Goal: Information Seeking & Learning: Learn about a topic

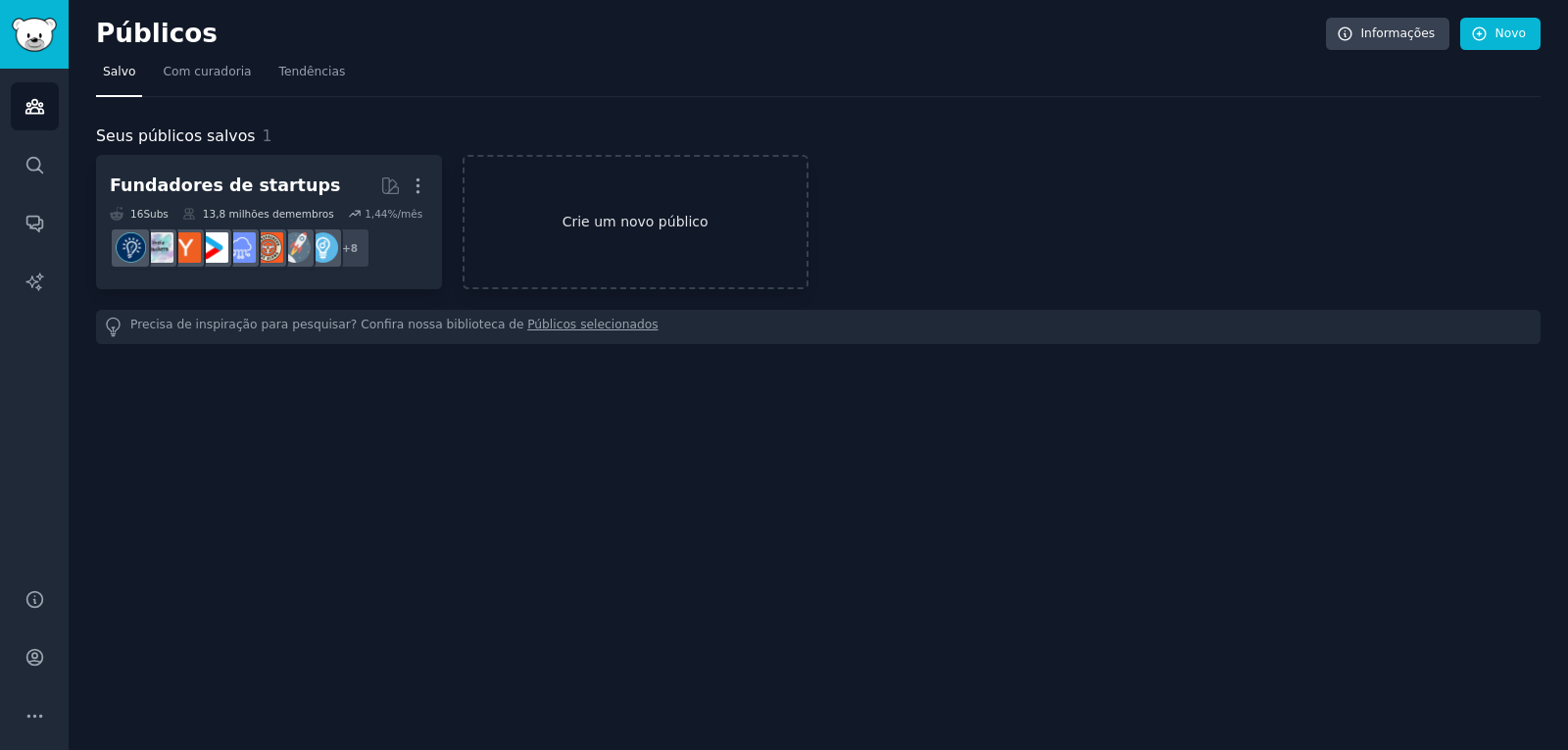
click at [629, 206] on link "Crie um novo público" at bounding box center [635, 222] width 346 height 134
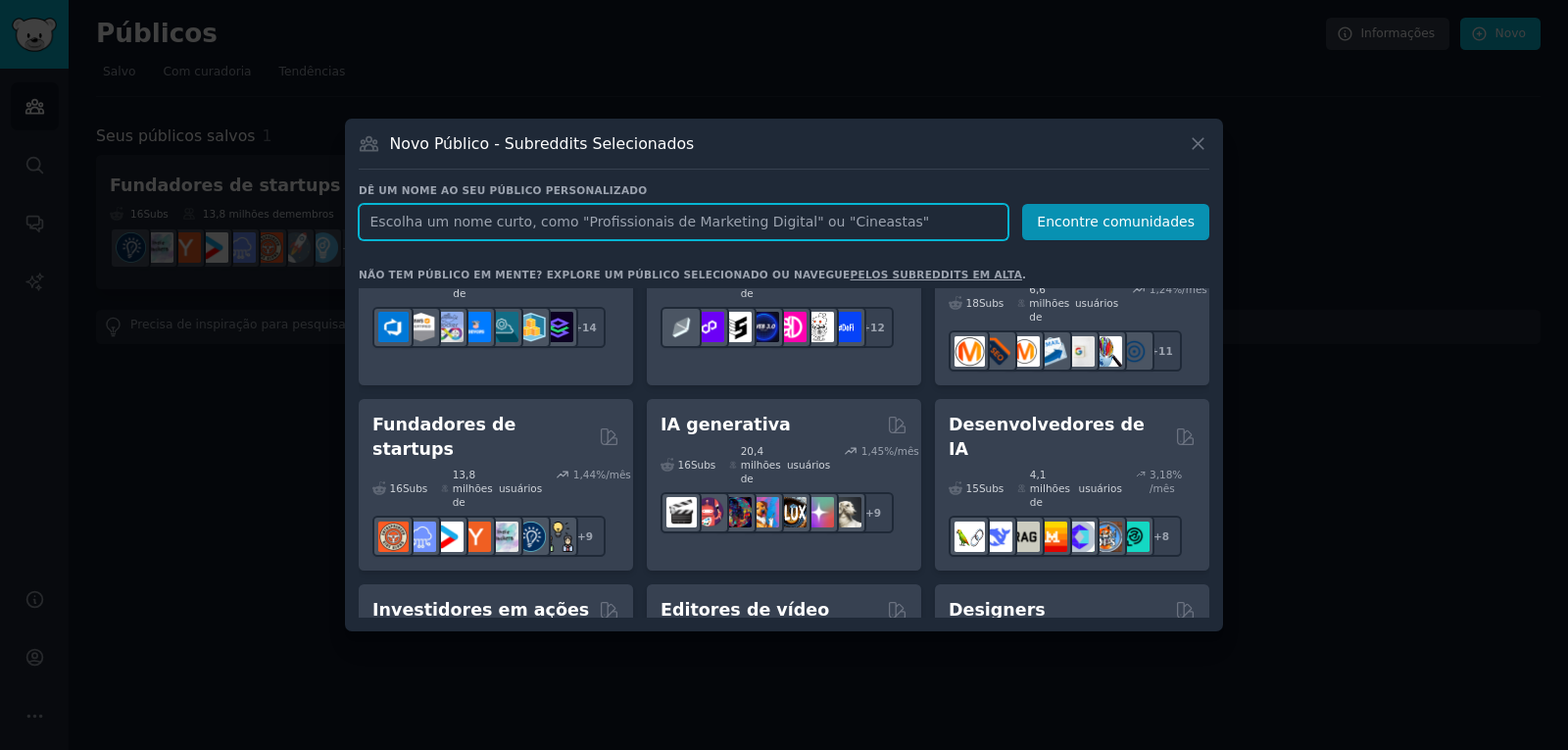
scroll to position [294, 0]
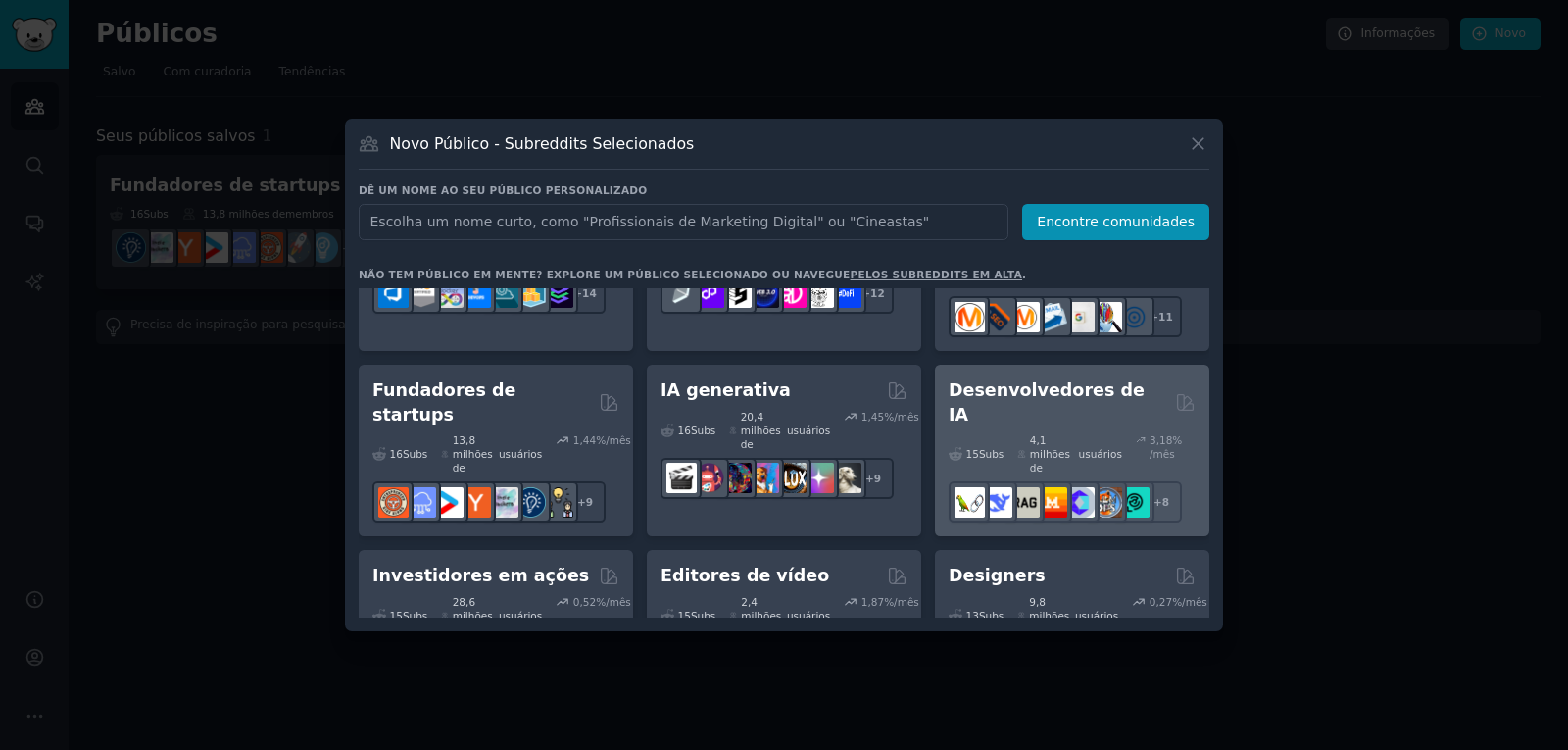
click at [1071, 435] on font "4,1 milhões de" at bounding box center [1050, 454] width 40 height 39
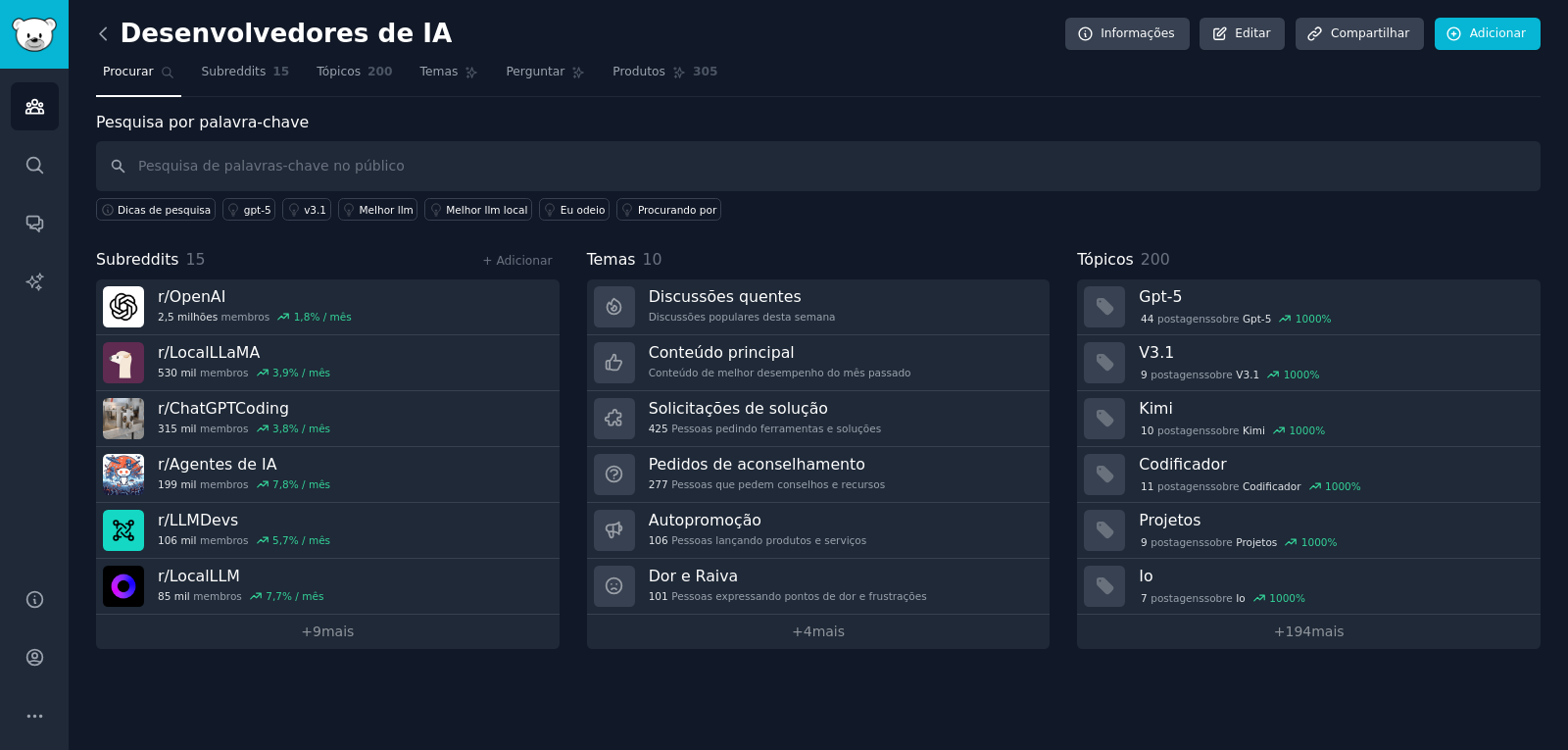
click at [99, 31] on icon at bounding box center [103, 34] width 21 height 21
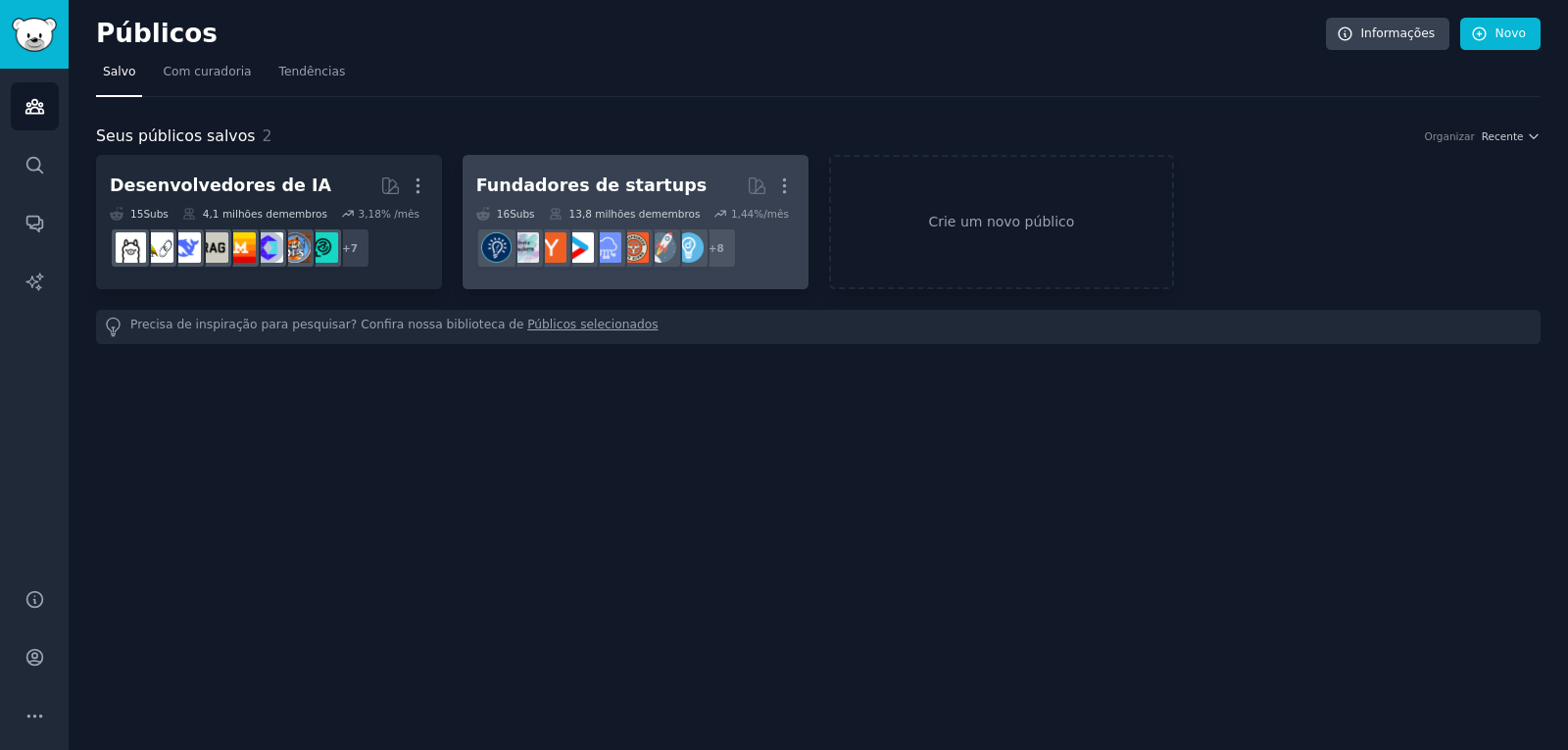
click at [581, 185] on font "Fundadores de startups" at bounding box center [592, 185] width 231 height 20
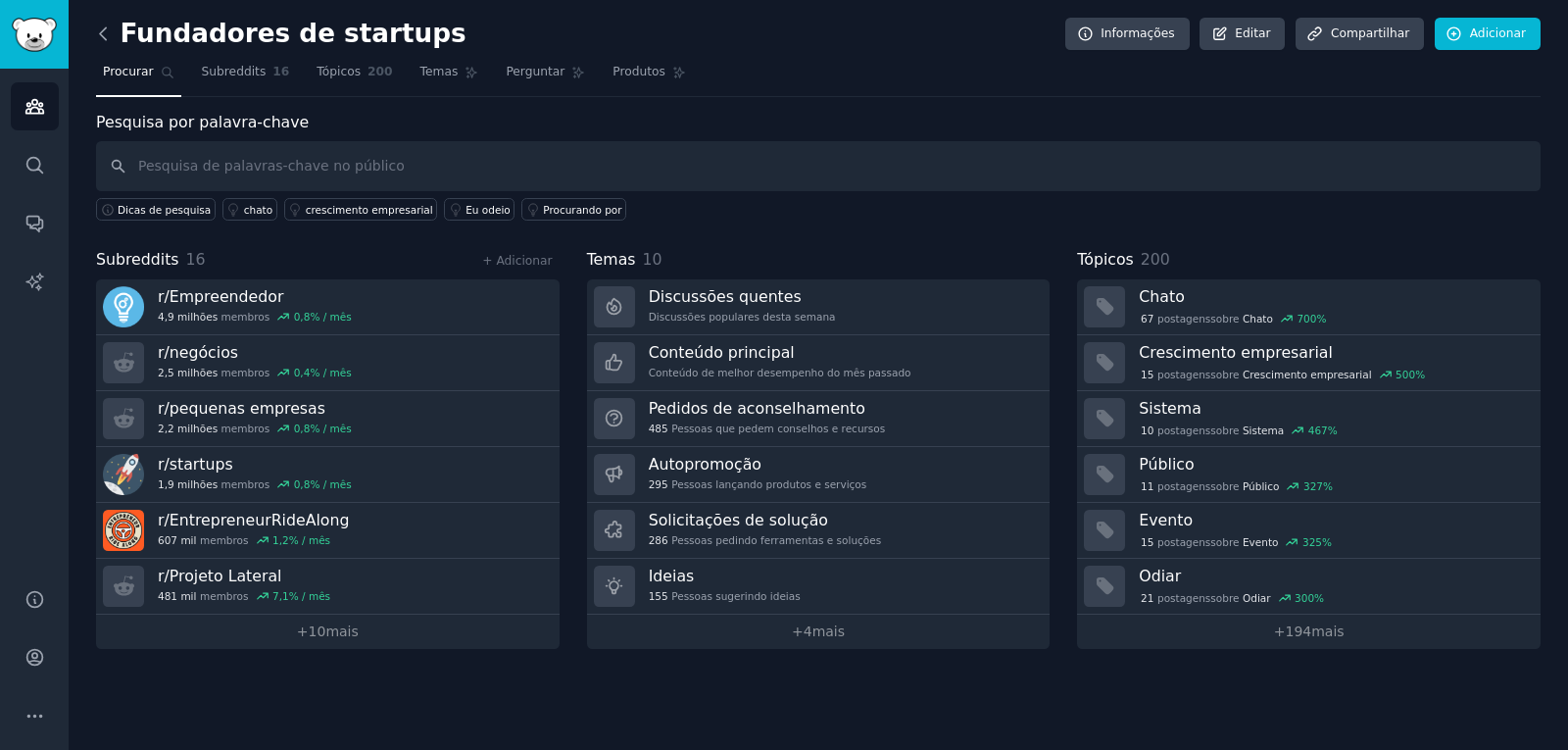
click at [110, 33] on icon at bounding box center [103, 34] width 21 height 21
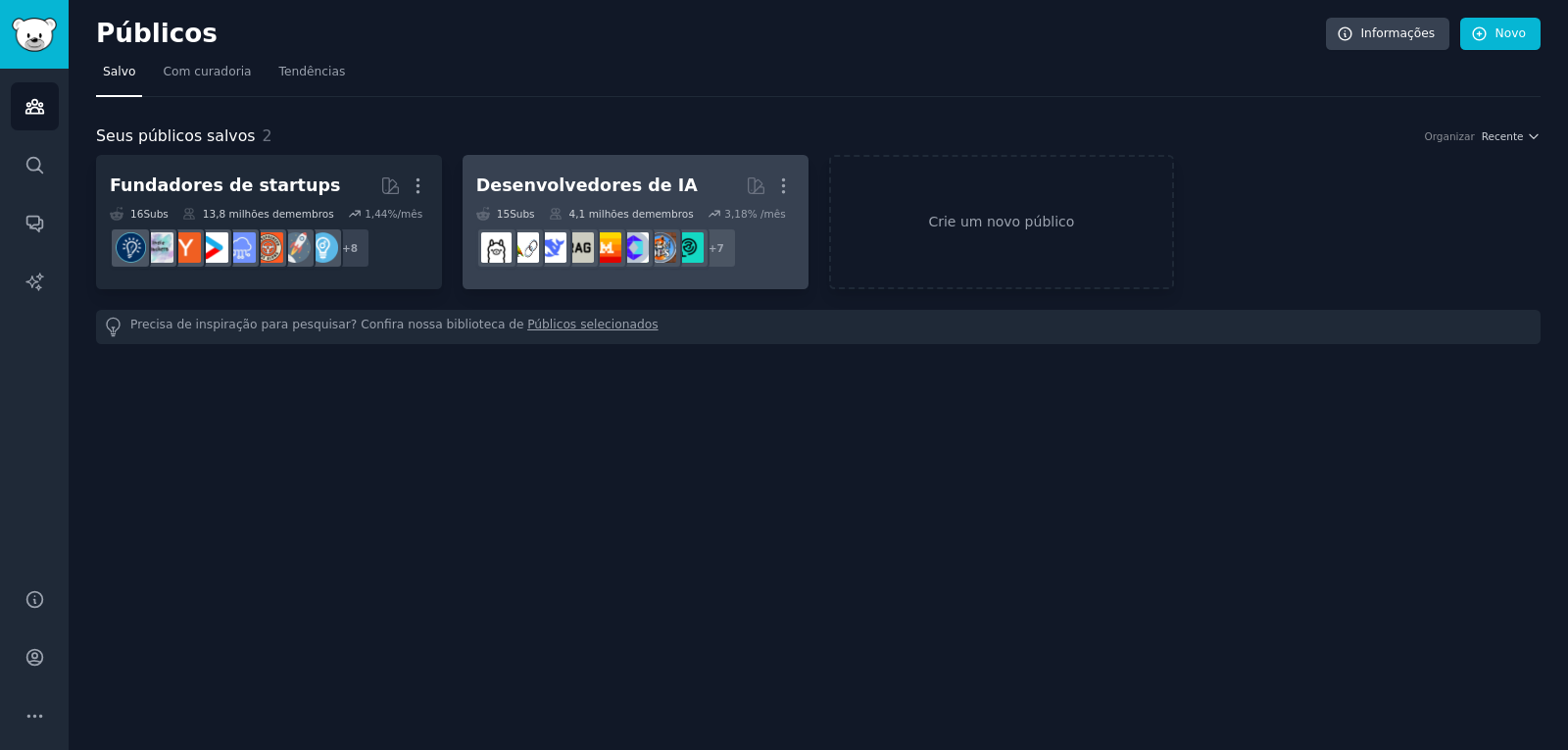
click at [582, 184] on font "Desenvolvedores de IA" at bounding box center [587, 185] width 222 height 20
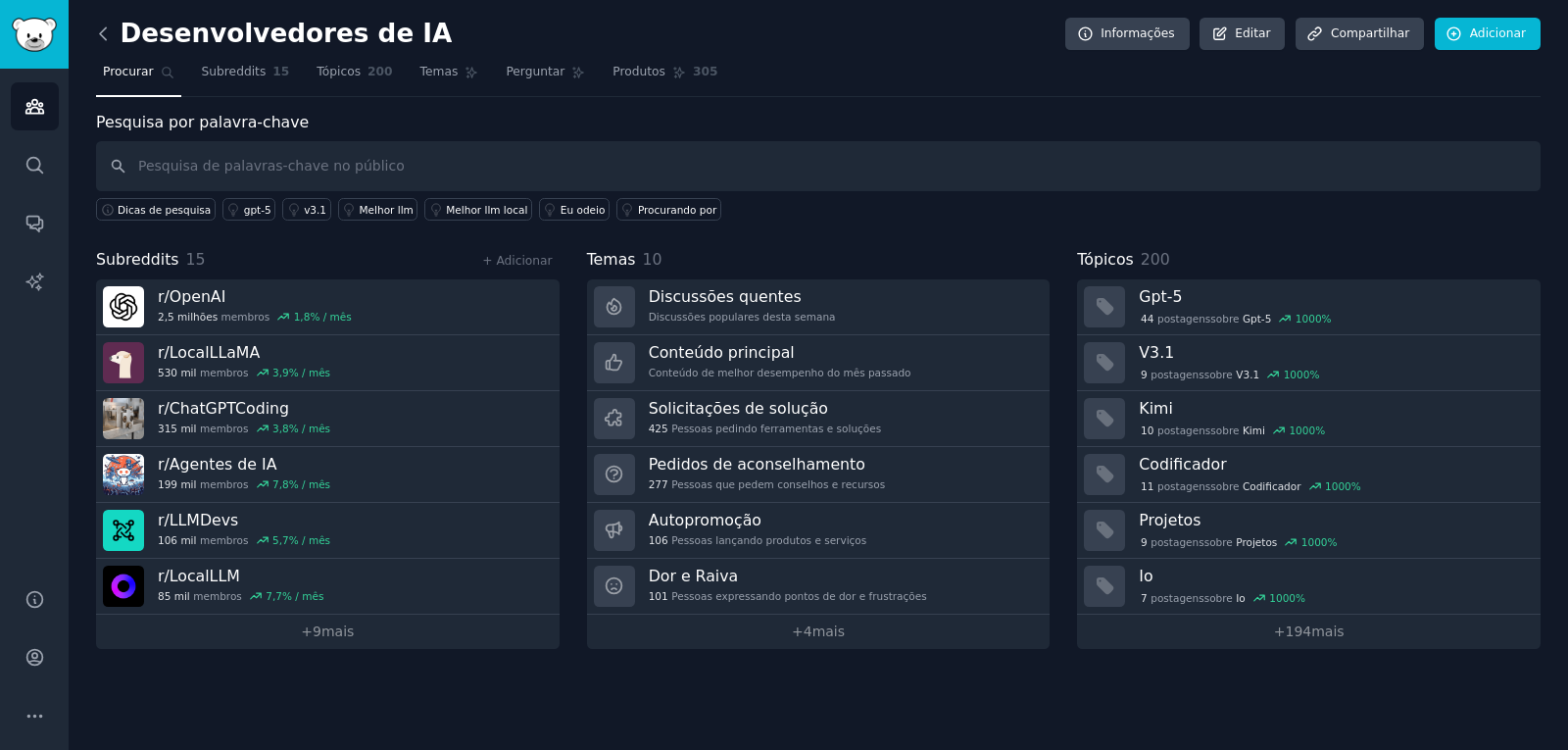
click at [106, 31] on icon at bounding box center [103, 34] width 21 height 21
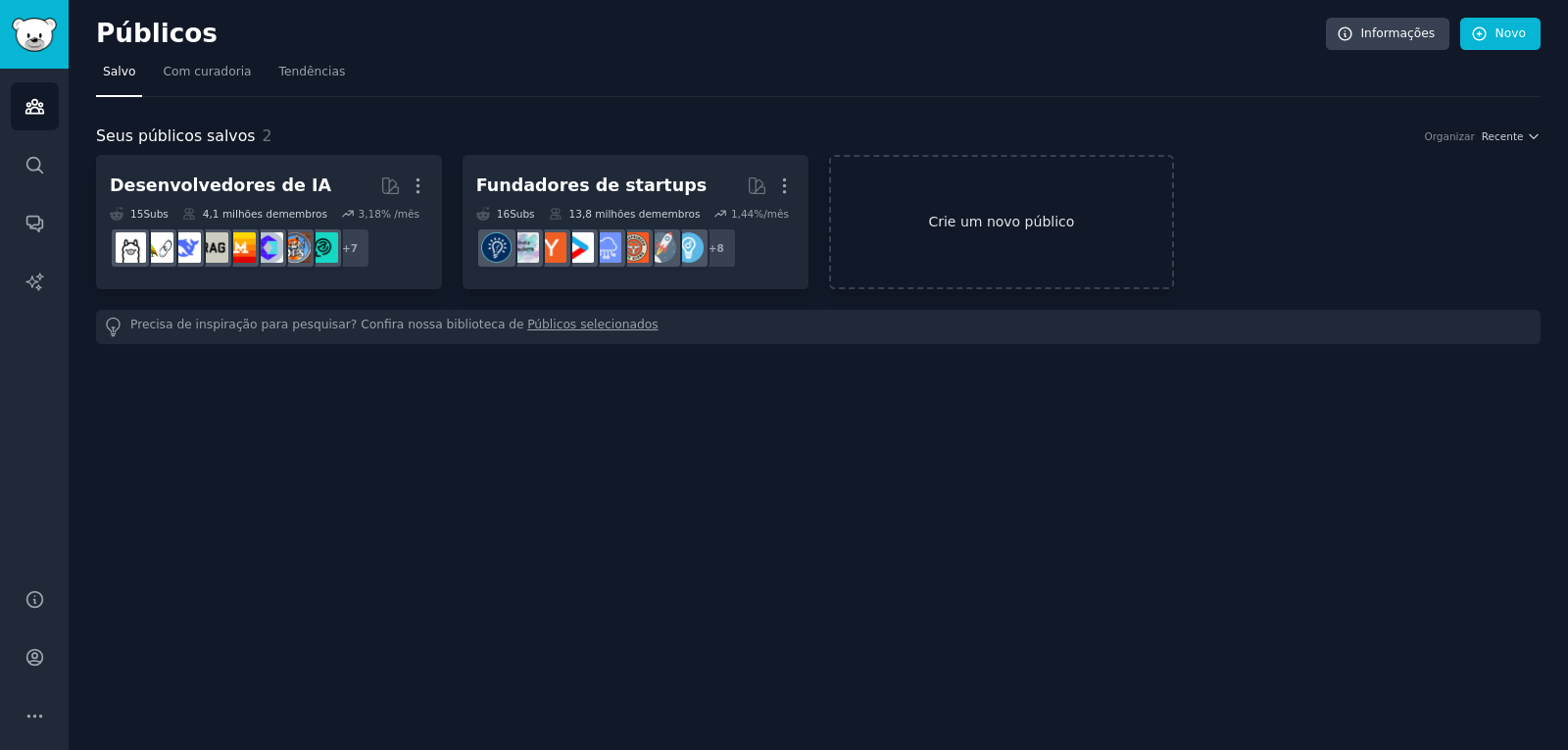
click at [941, 214] on font "Crie um novo público" at bounding box center [1001, 222] width 146 height 16
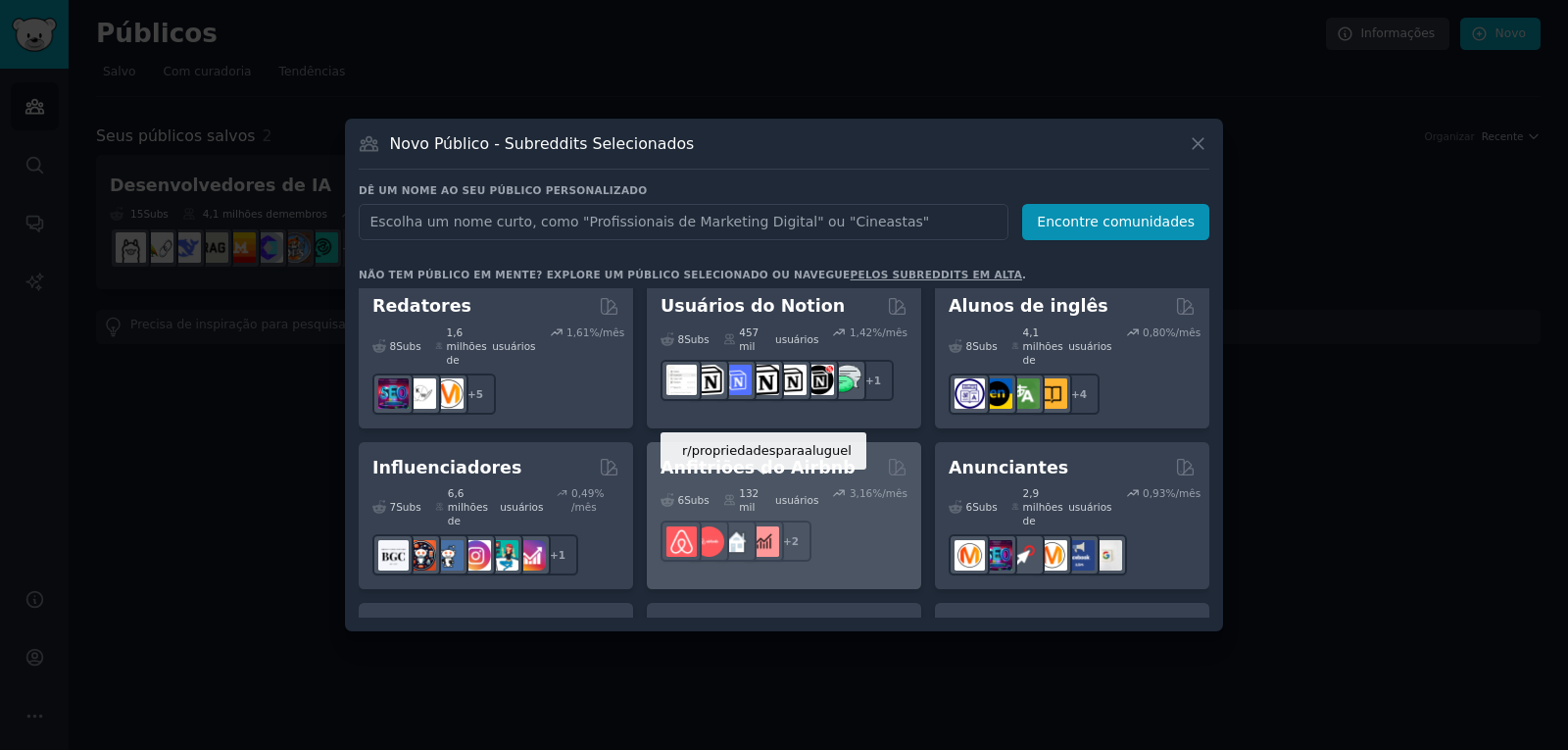
scroll to position [1667, 0]
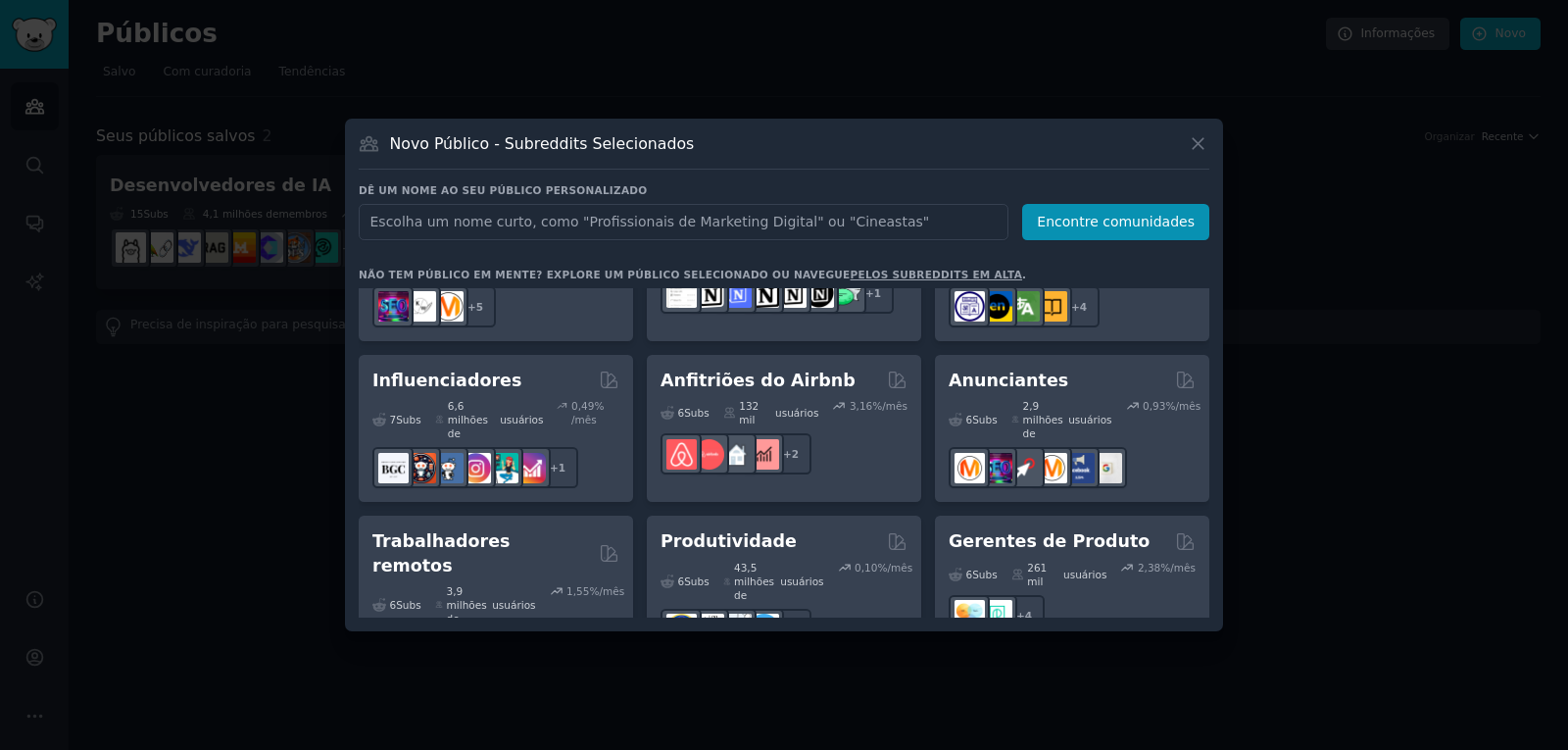
click at [436, 717] on font "Fundadores de SaaS" at bounding box center [471, 727] width 197 height 20
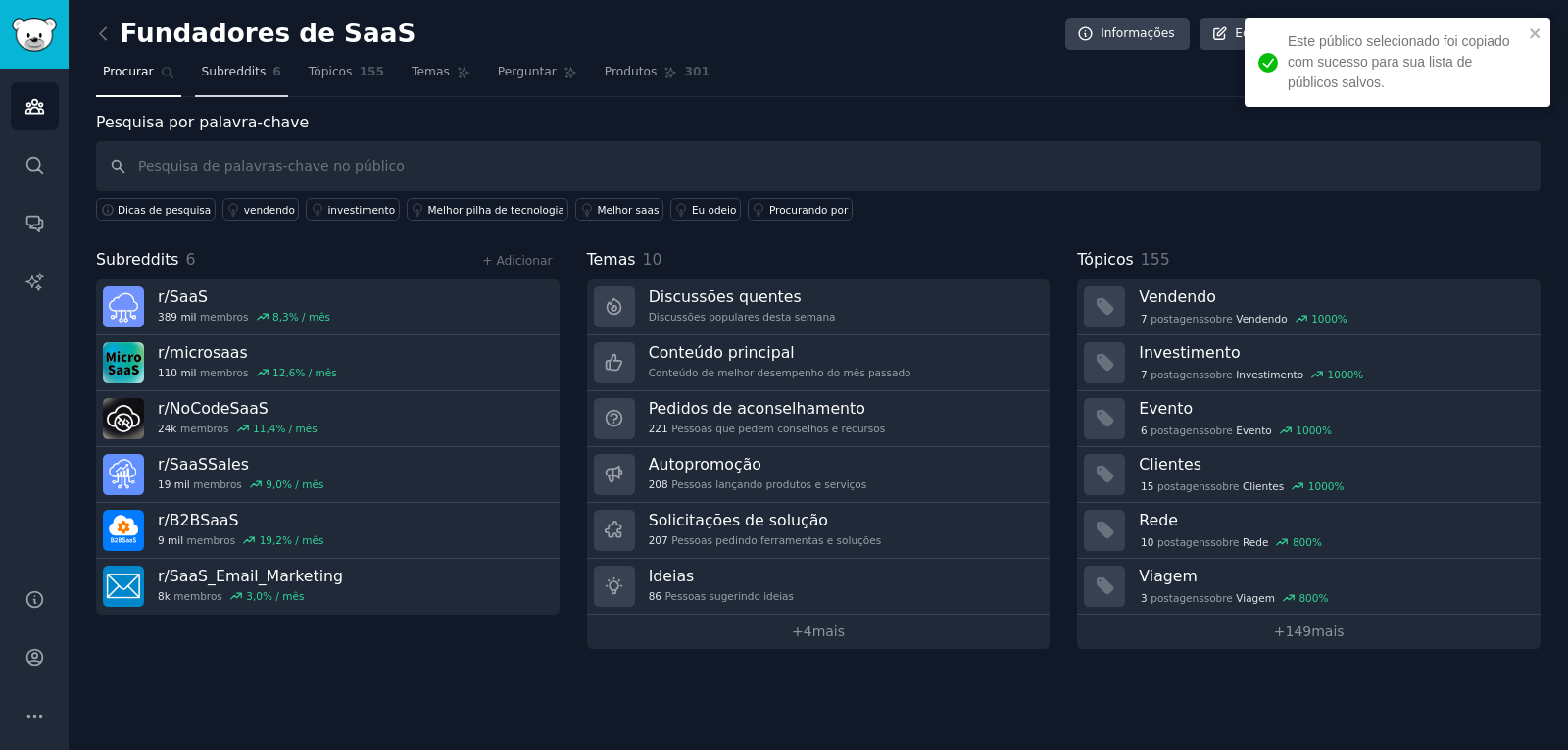
click at [234, 71] on font "Subreddits" at bounding box center [234, 72] width 65 height 14
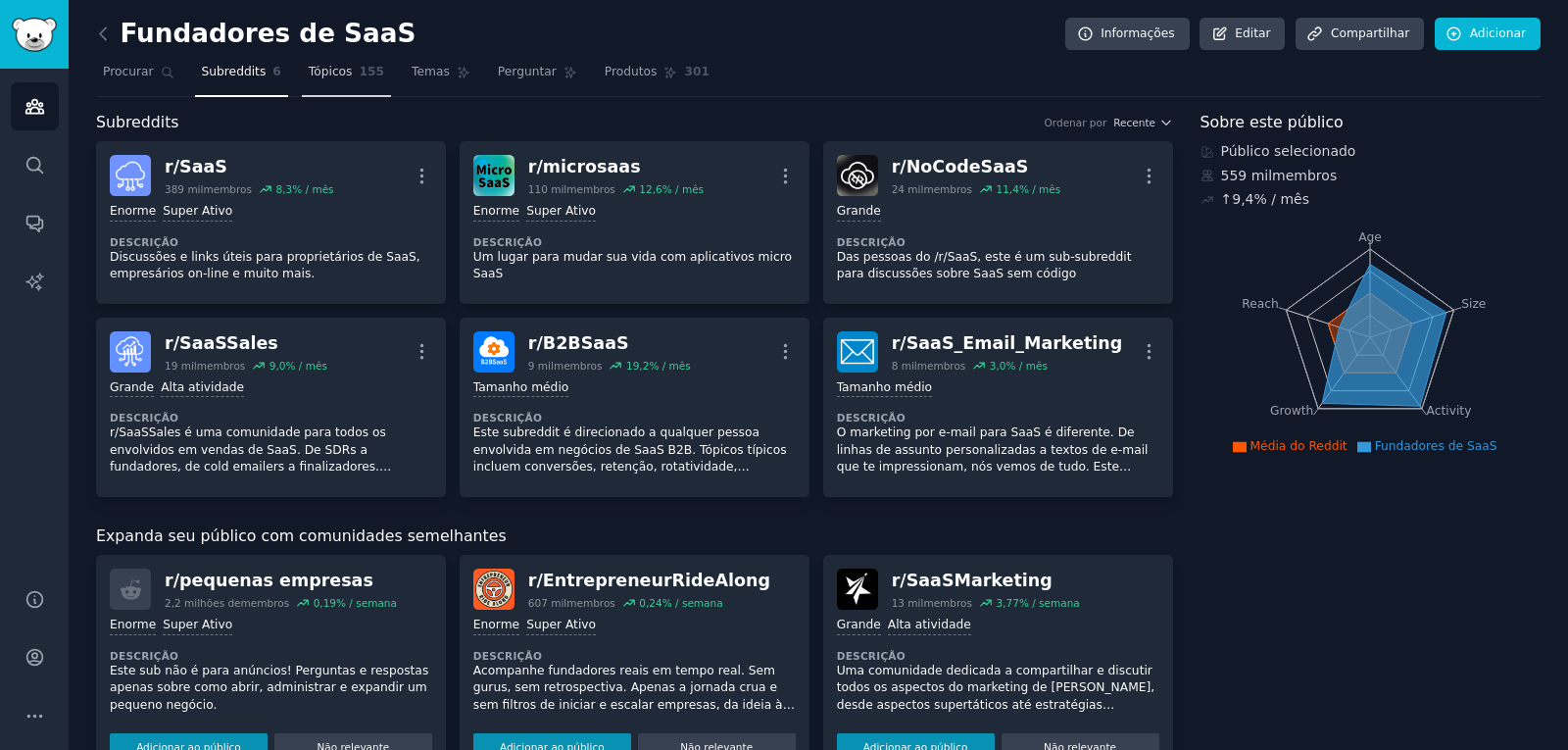
click at [314, 74] on font "Tópicos" at bounding box center [331, 72] width 44 height 14
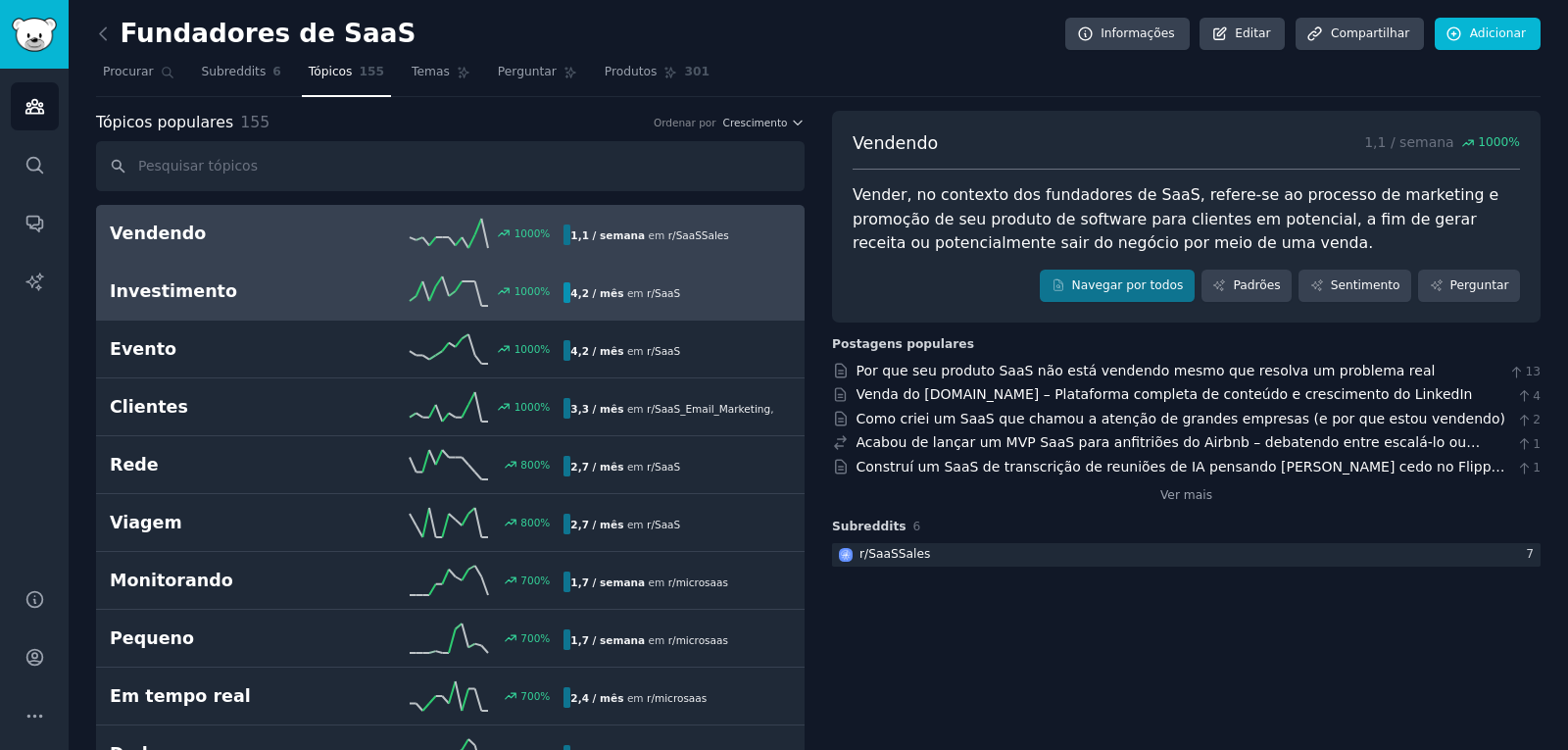
click at [271, 293] on h2 "Investimento" at bounding box center [223, 291] width 228 height 25
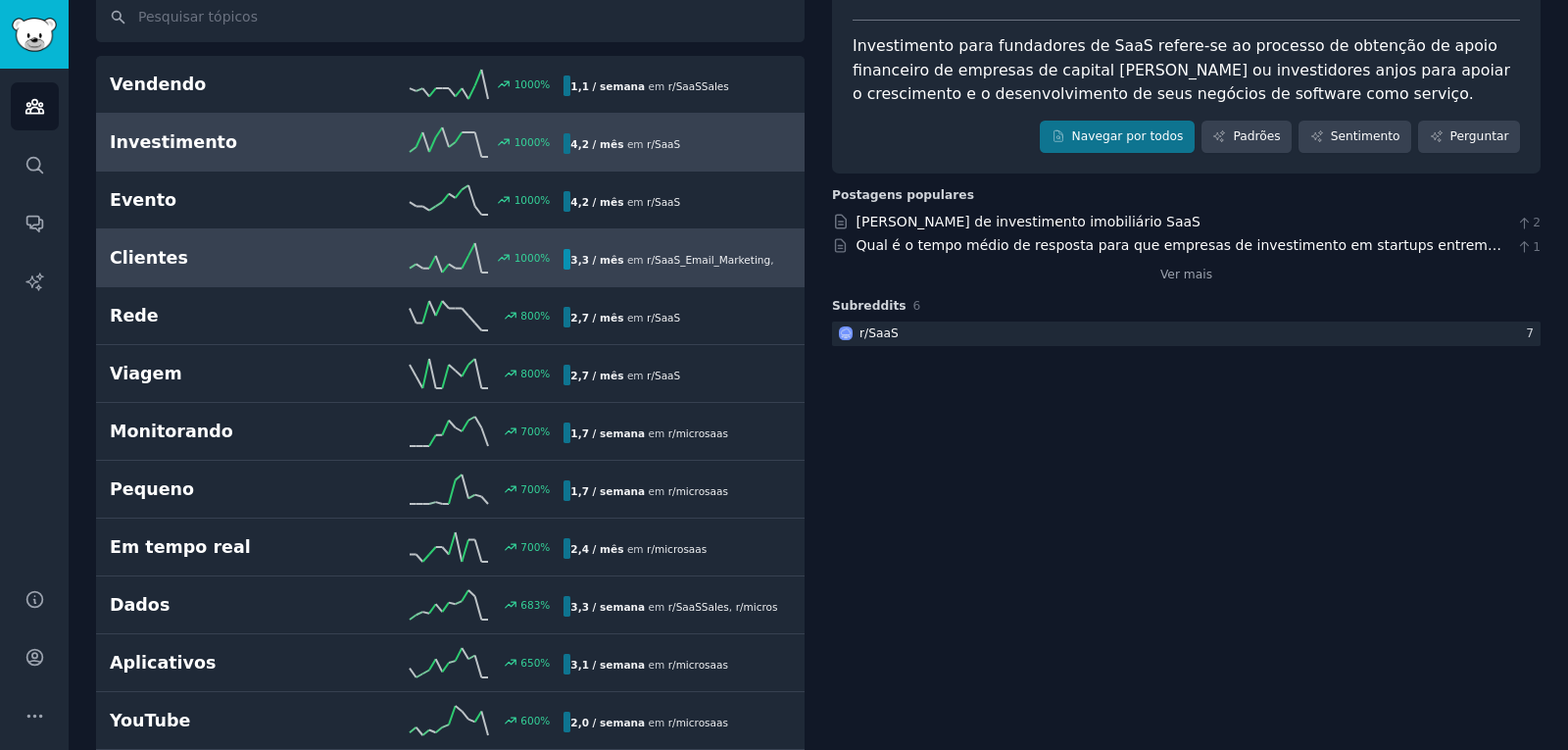
scroll to position [196, 0]
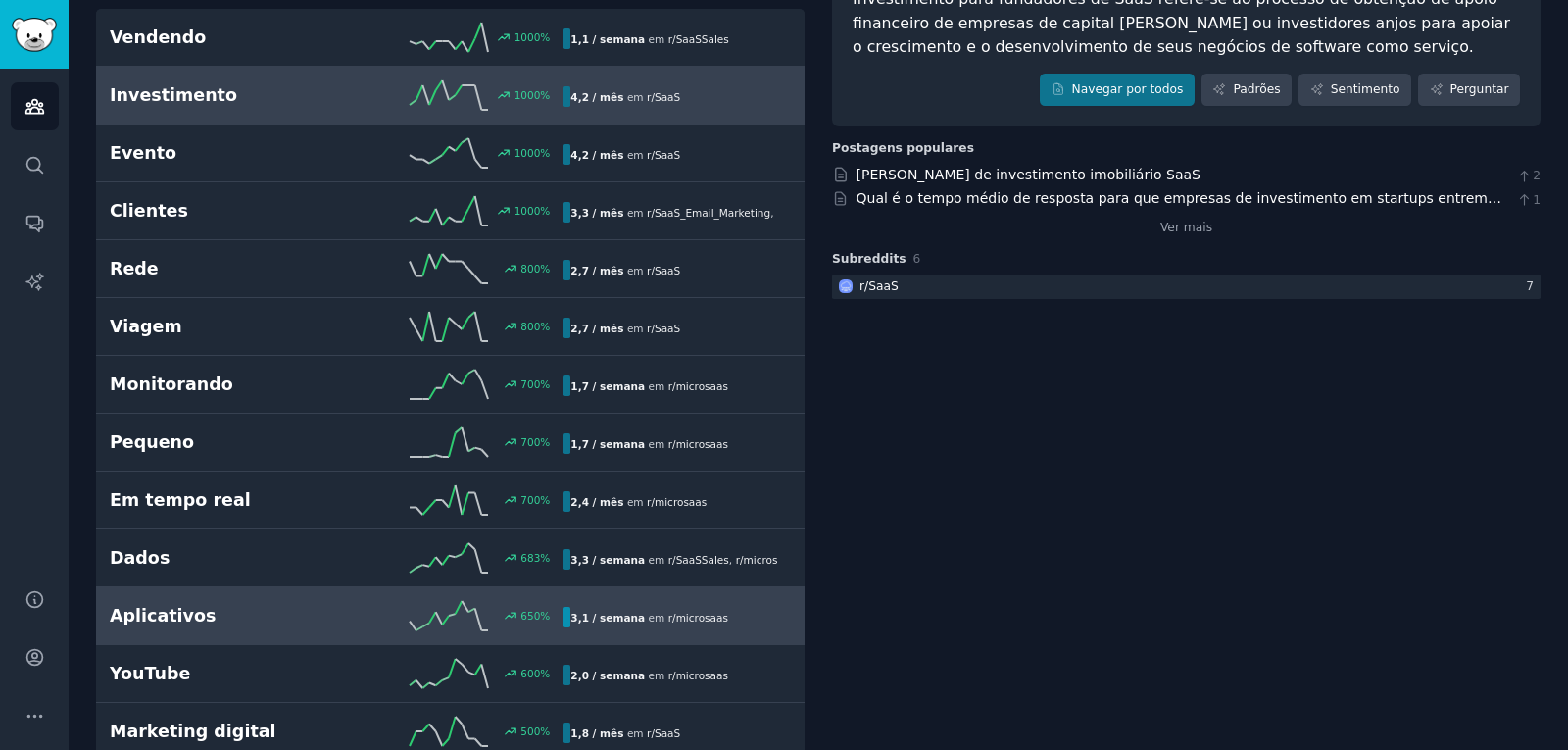
click at [296, 625] on h2 "Aplicativos" at bounding box center [223, 616] width 228 height 25
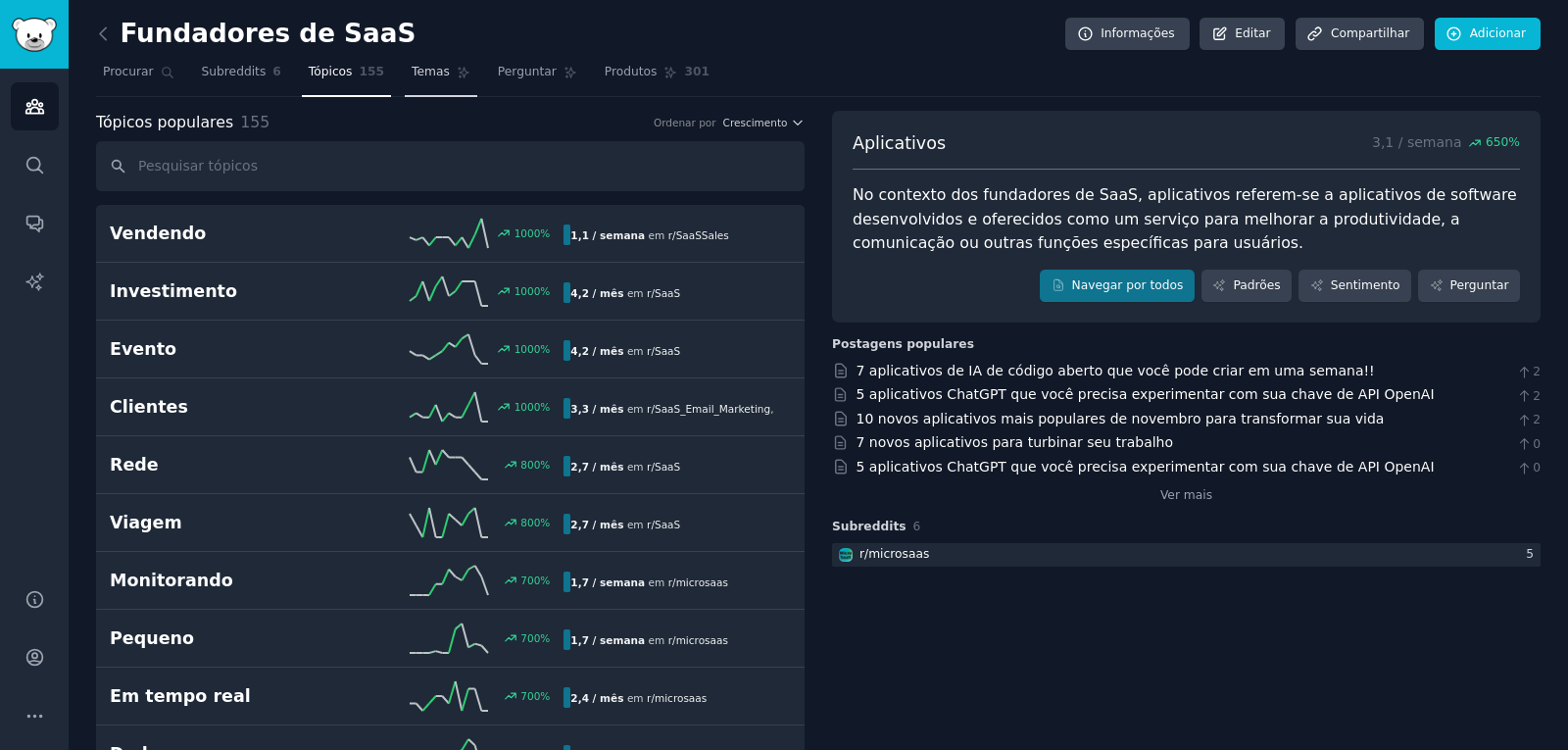
click at [412, 72] on font "Temas" at bounding box center [431, 72] width 38 height 14
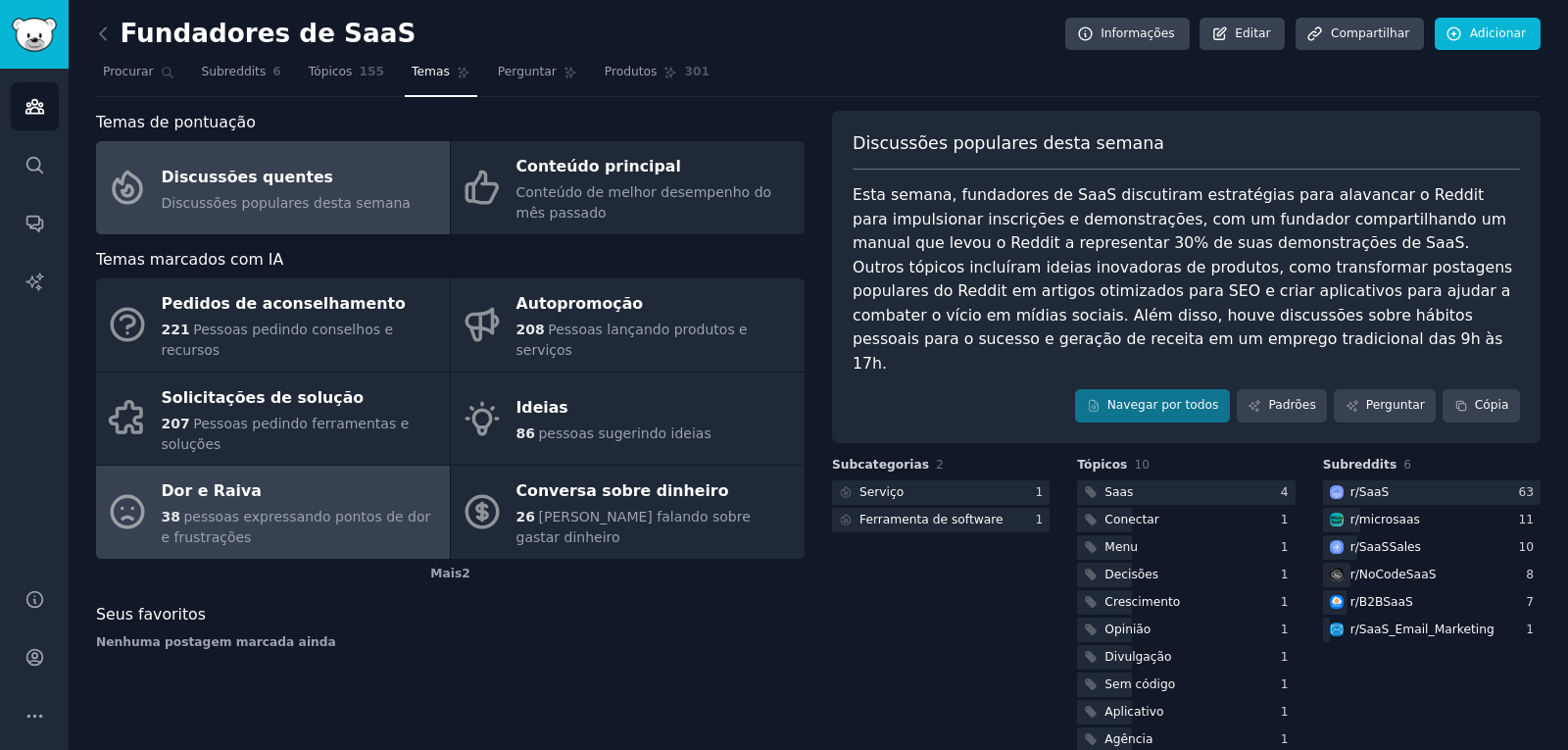
click at [251, 476] on div "Dor e Raiva" at bounding box center [301, 492] width 278 height 32
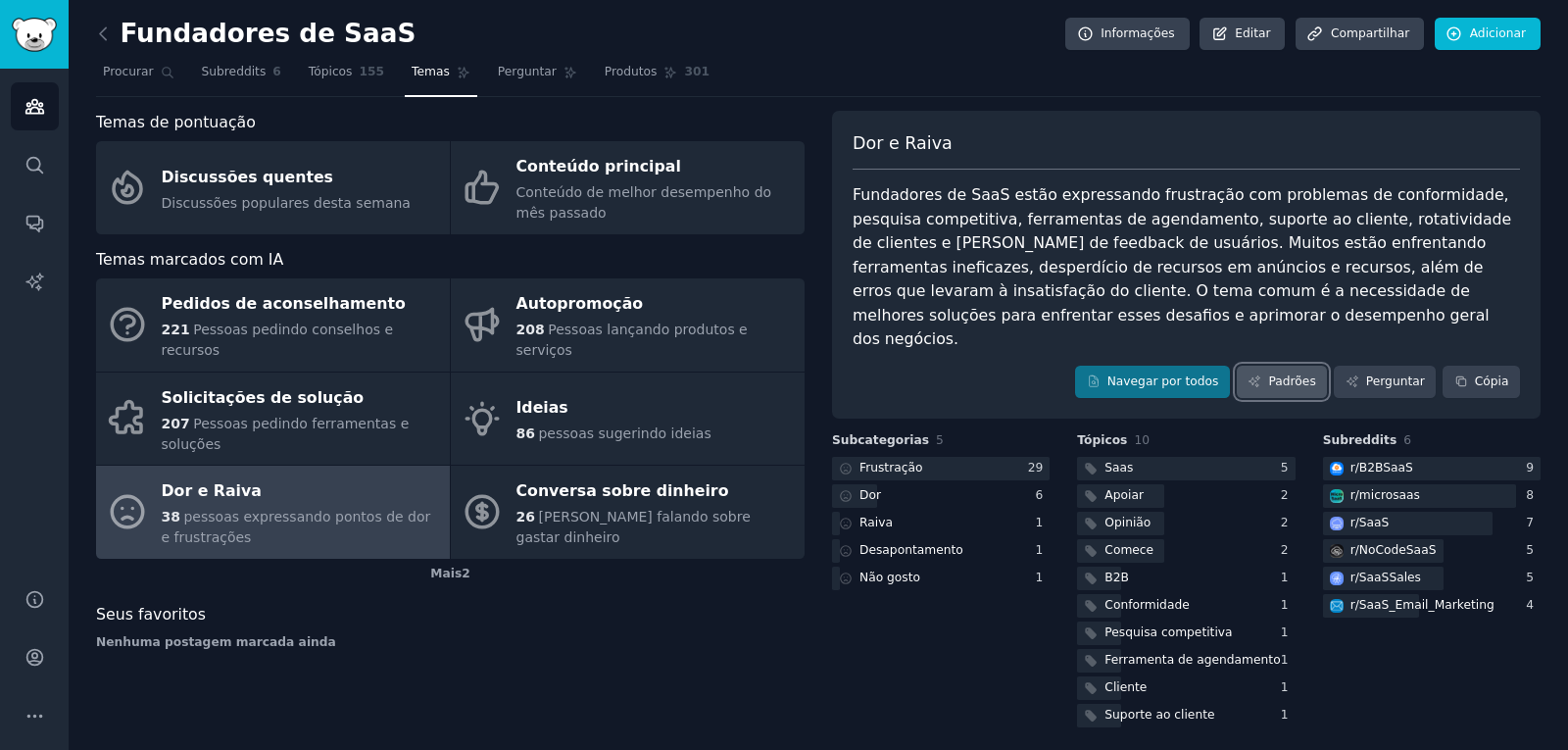
click at [1278, 366] on link "Padrões" at bounding box center [1282, 383] width 90 height 34
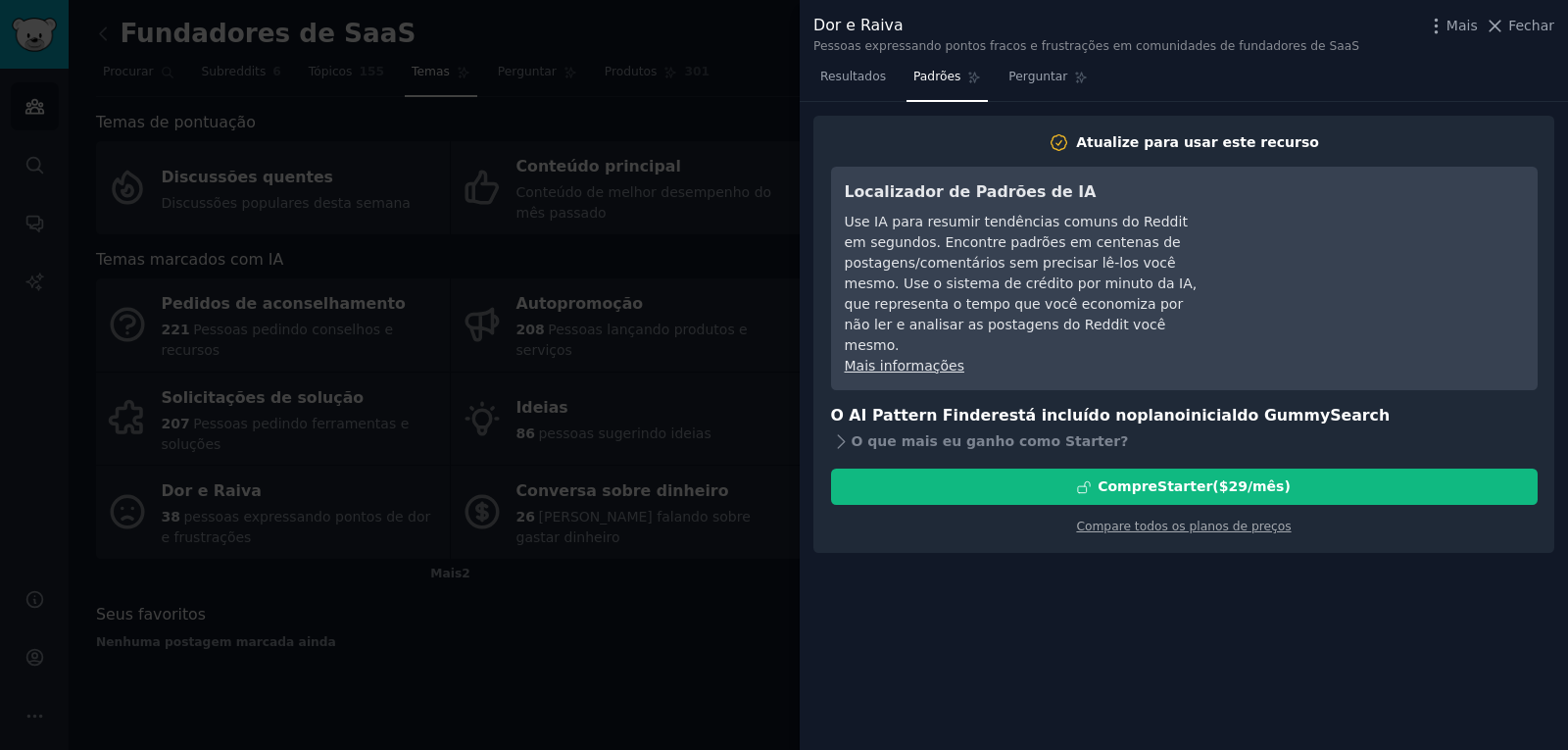
click at [1502, 23] on icon at bounding box center [1495, 26] width 21 height 21
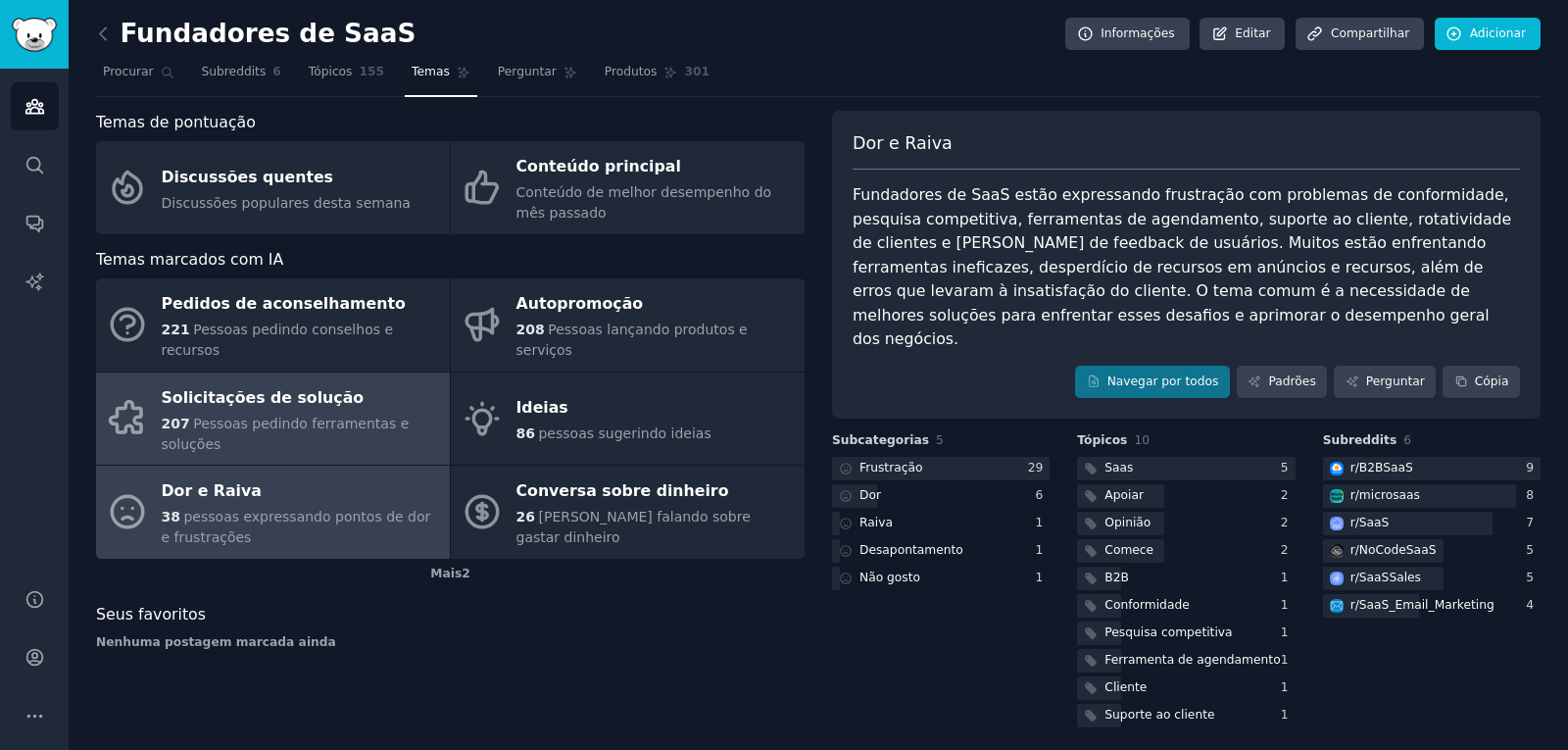
click at [300, 388] on font "Solicitações de solução" at bounding box center [263, 397] width 203 height 19
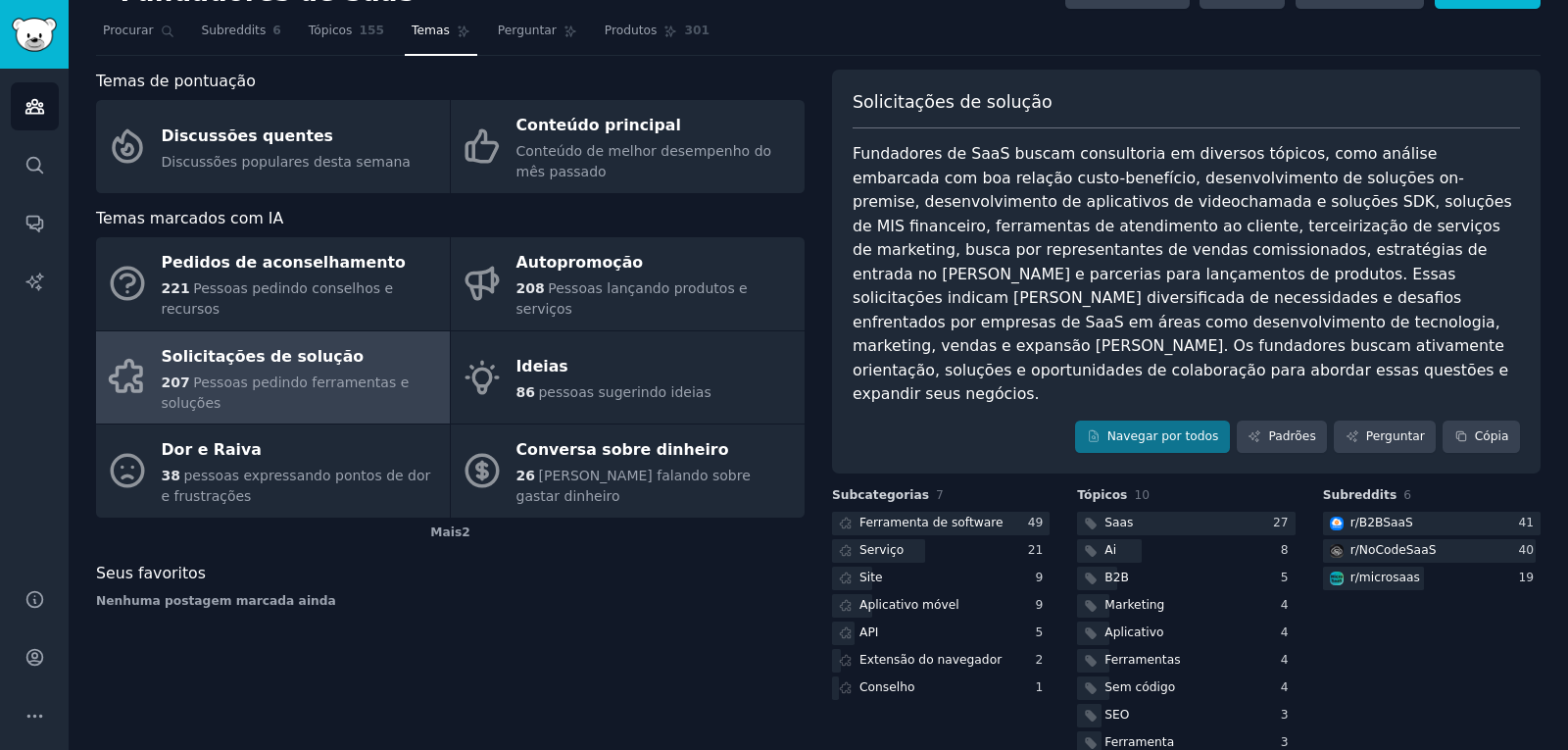
scroll to position [57, 0]
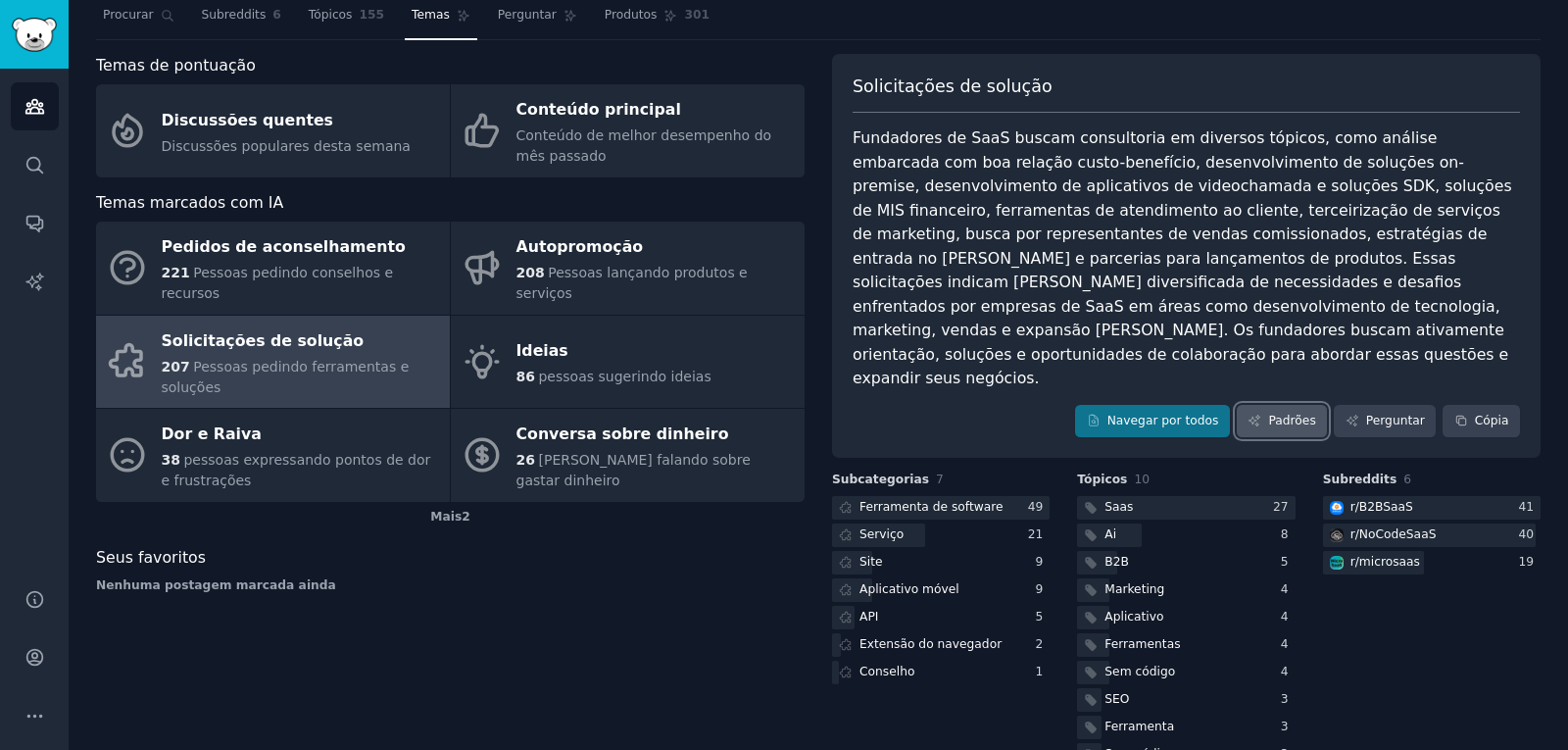
click at [1288, 414] on font "Padrões" at bounding box center [1292, 421] width 47 height 14
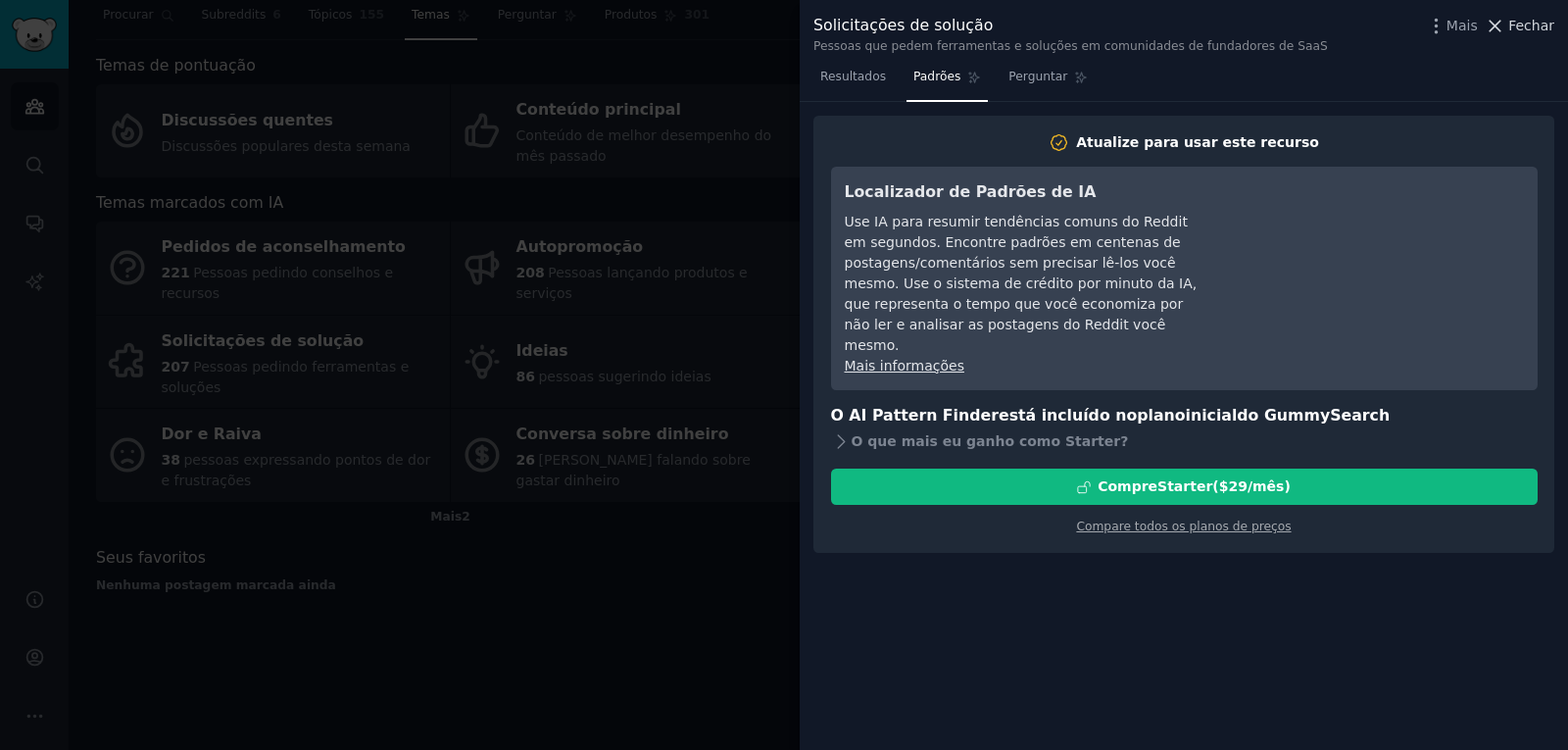
click at [1522, 34] on font "Fechar" at bounding box center [1531, 26] width 46 height 16
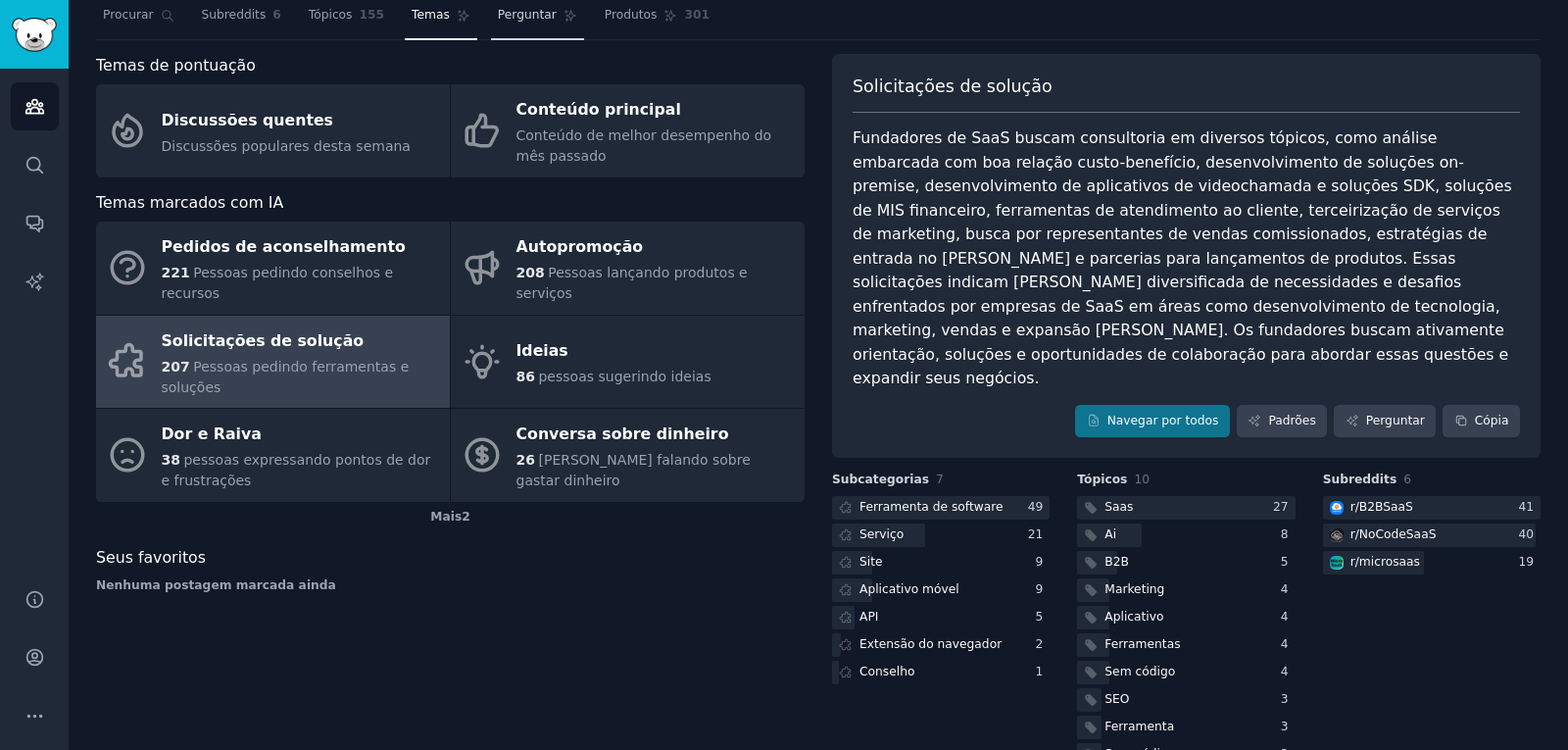
click at [502, 13] on font "Perguntar" at bounding box center [527, 15] width 59 height 14
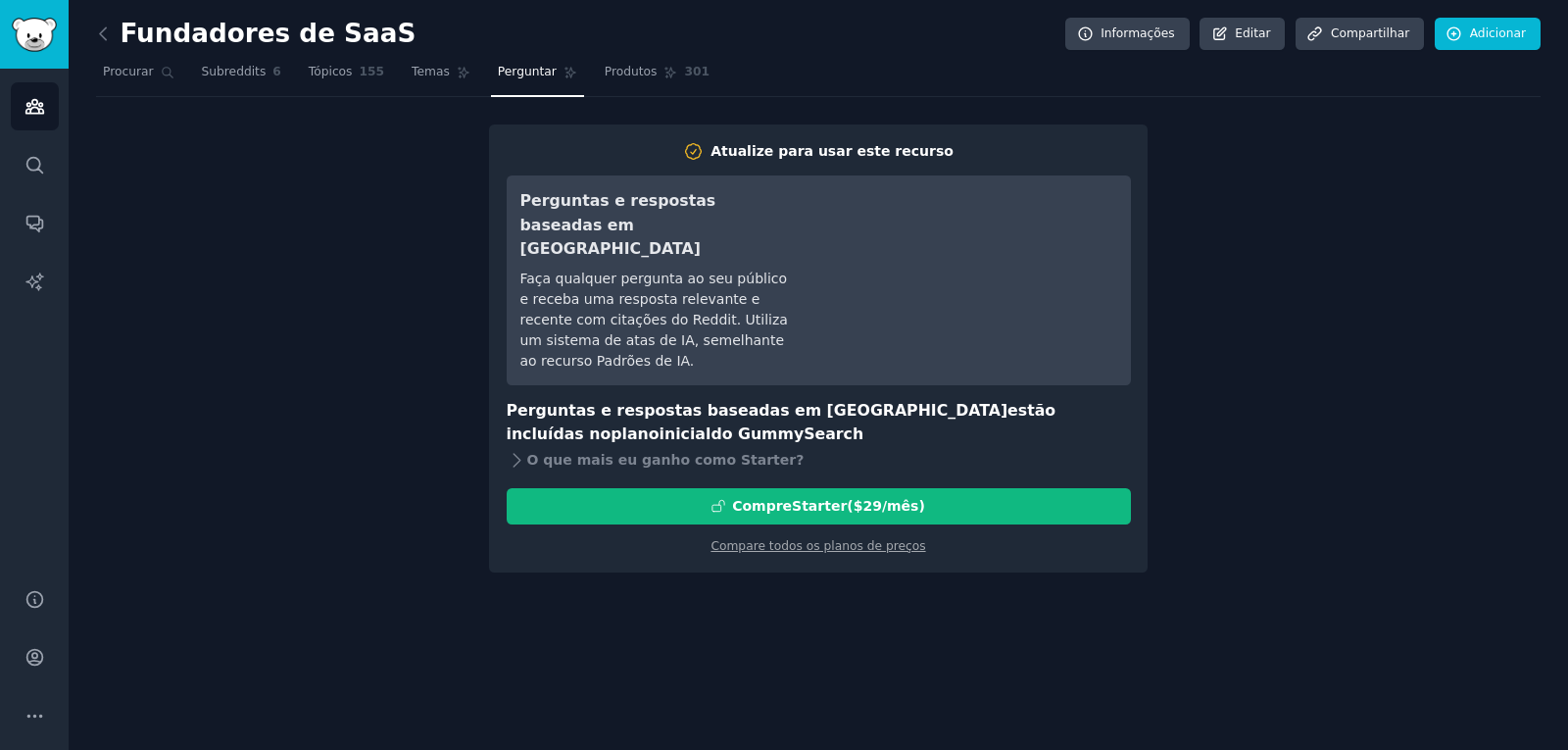
click at [817, 145] on font "Atualize para usar este recurso" at bounding box center [832, 151] width 243 height 16
click at [804, 539] on font "Compare todos os planos de preços" at bounding box center [818, 546] width 215 height 14
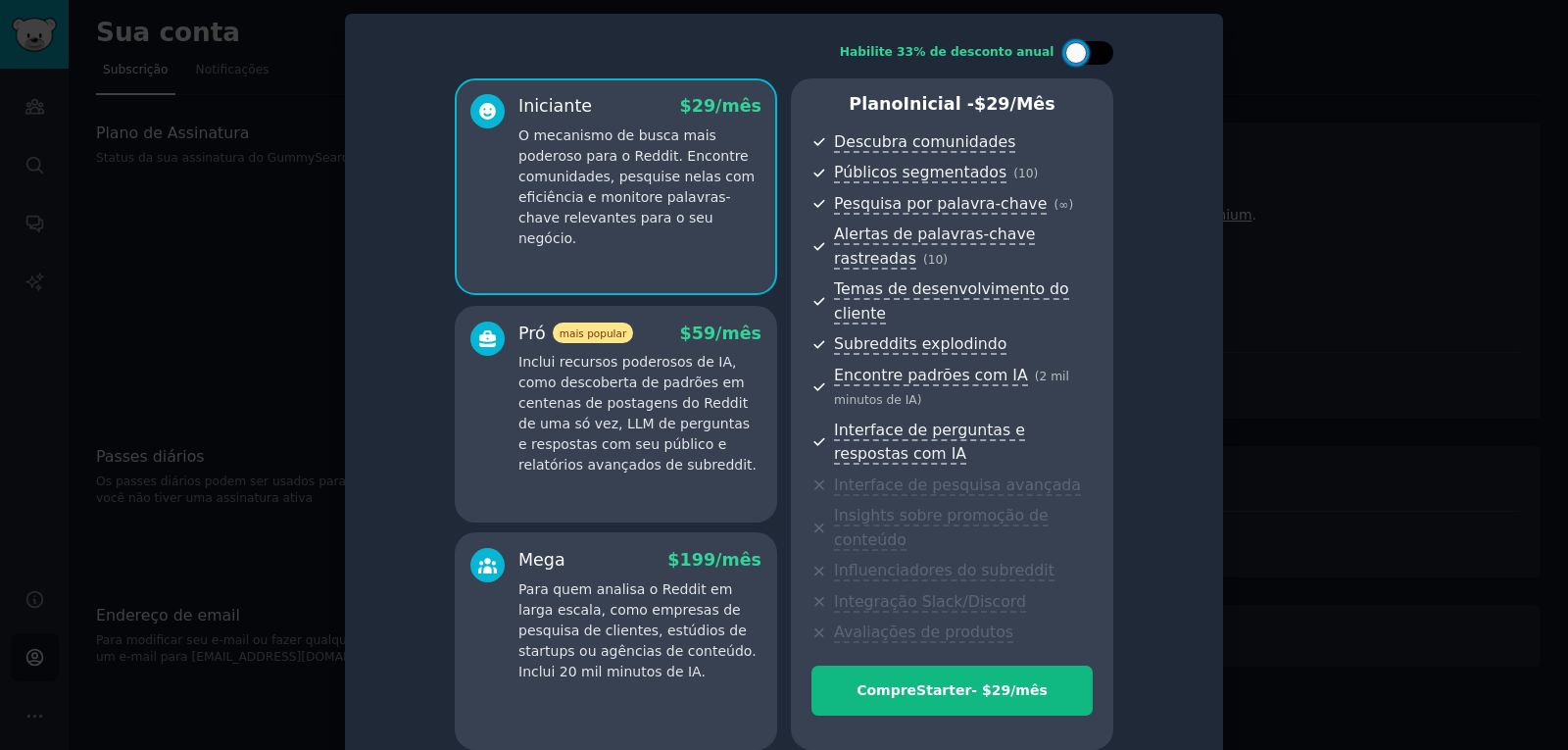
click at [1104, 57] on div at bounding box center [1089, 53] width 49 height 24
click at [1072, 58] on icon at bounding box center [1077, 53] width 11 height 11
click at [1108, 60] on div at bounding box center [1089, 53] width 49 height 24
click at [1076, 49] on icon at bounding box center [1077, 53] width 11 height 11
click at [1094, 54] on div at bounding box center [1099, 53] width 10 height 10
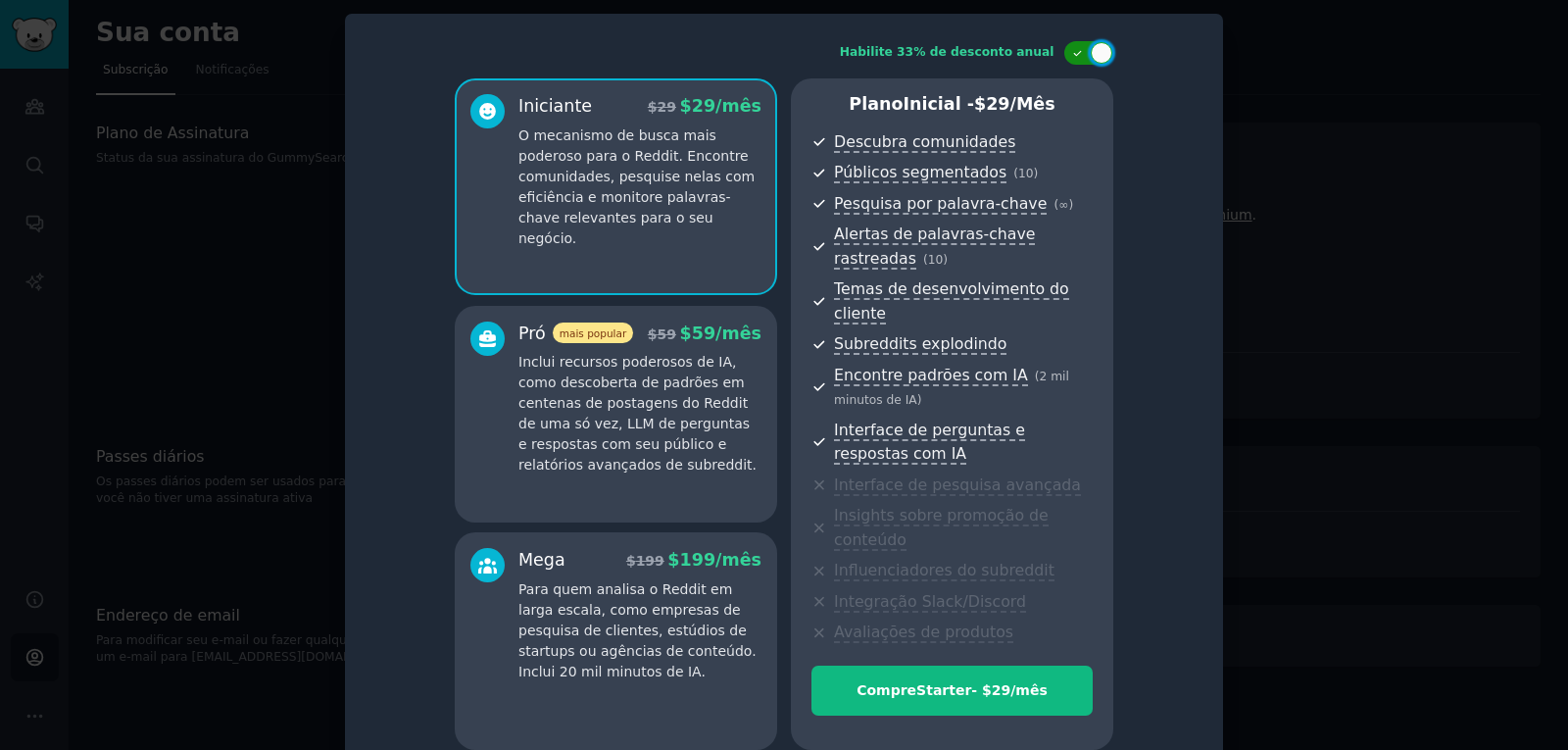
click at [1073, 52] on icon at bounding box center [1077, 53] width 11 height 11
click at [1094, 51] on div at bounding box center [1099, 53] width 10 height 10
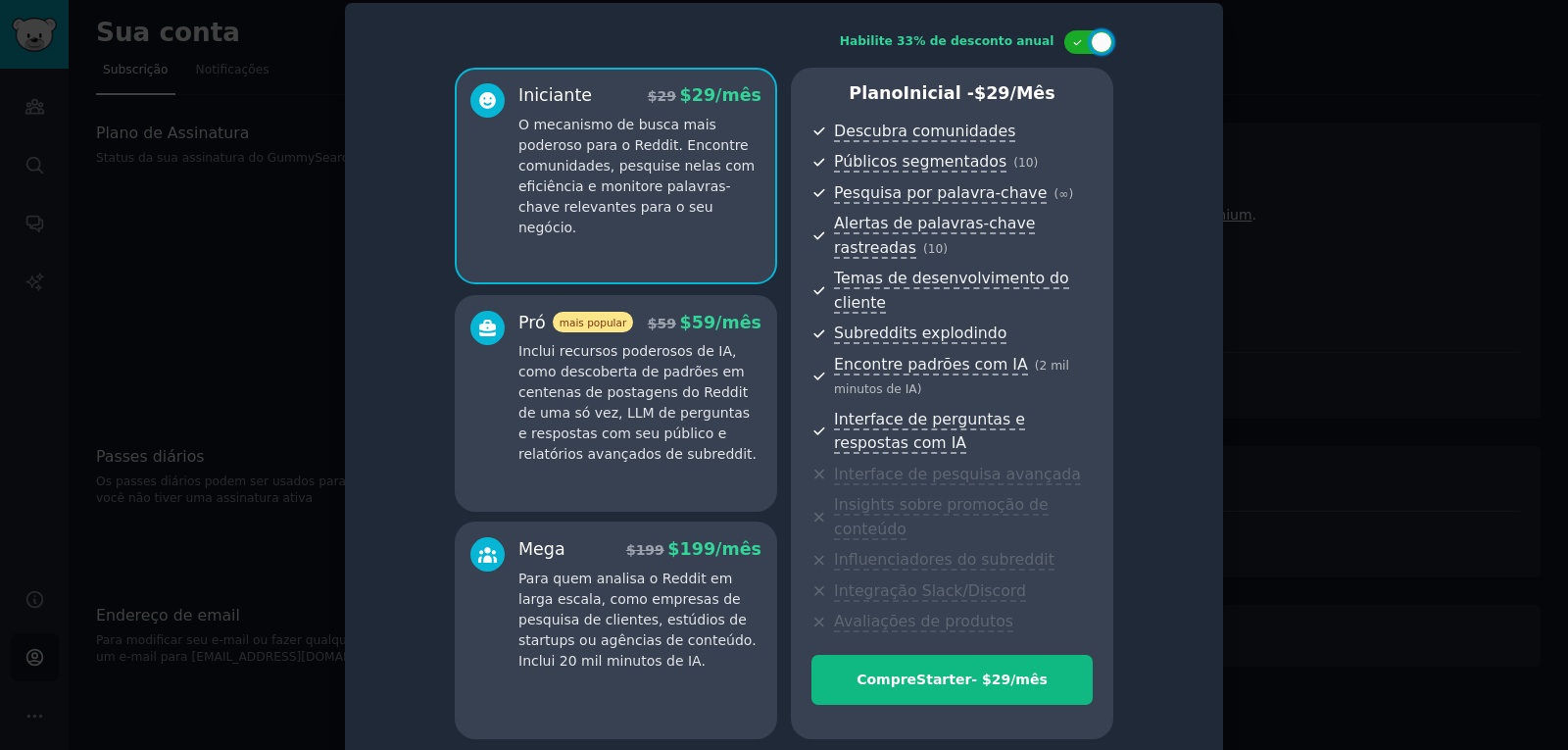
scroll to position [17, 0]
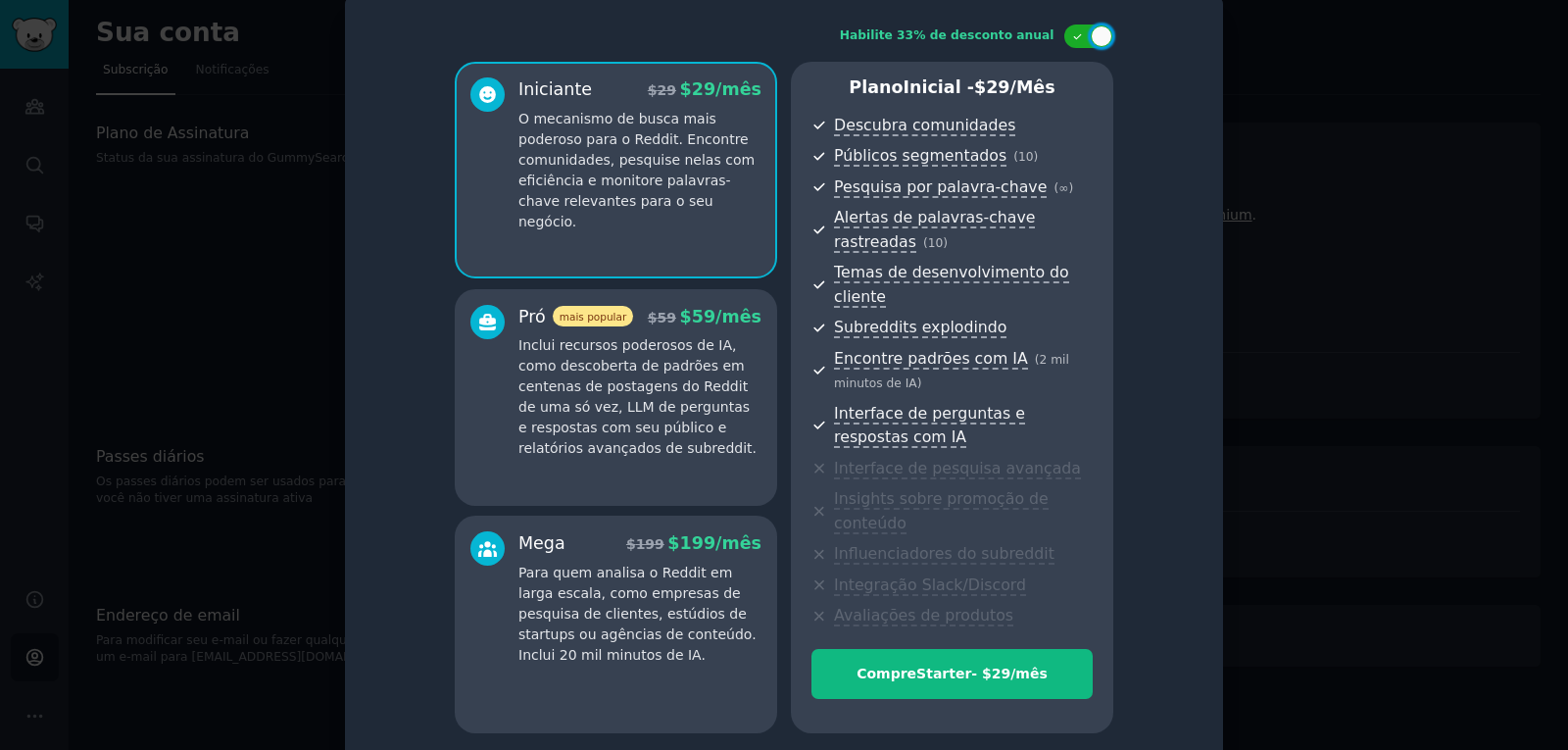
click at [617, 372] on font "Inclui recursos poderosos de IA, como descoberta de padrões em centenas de post…" at bounding box center [637, 396] width 239 height 118
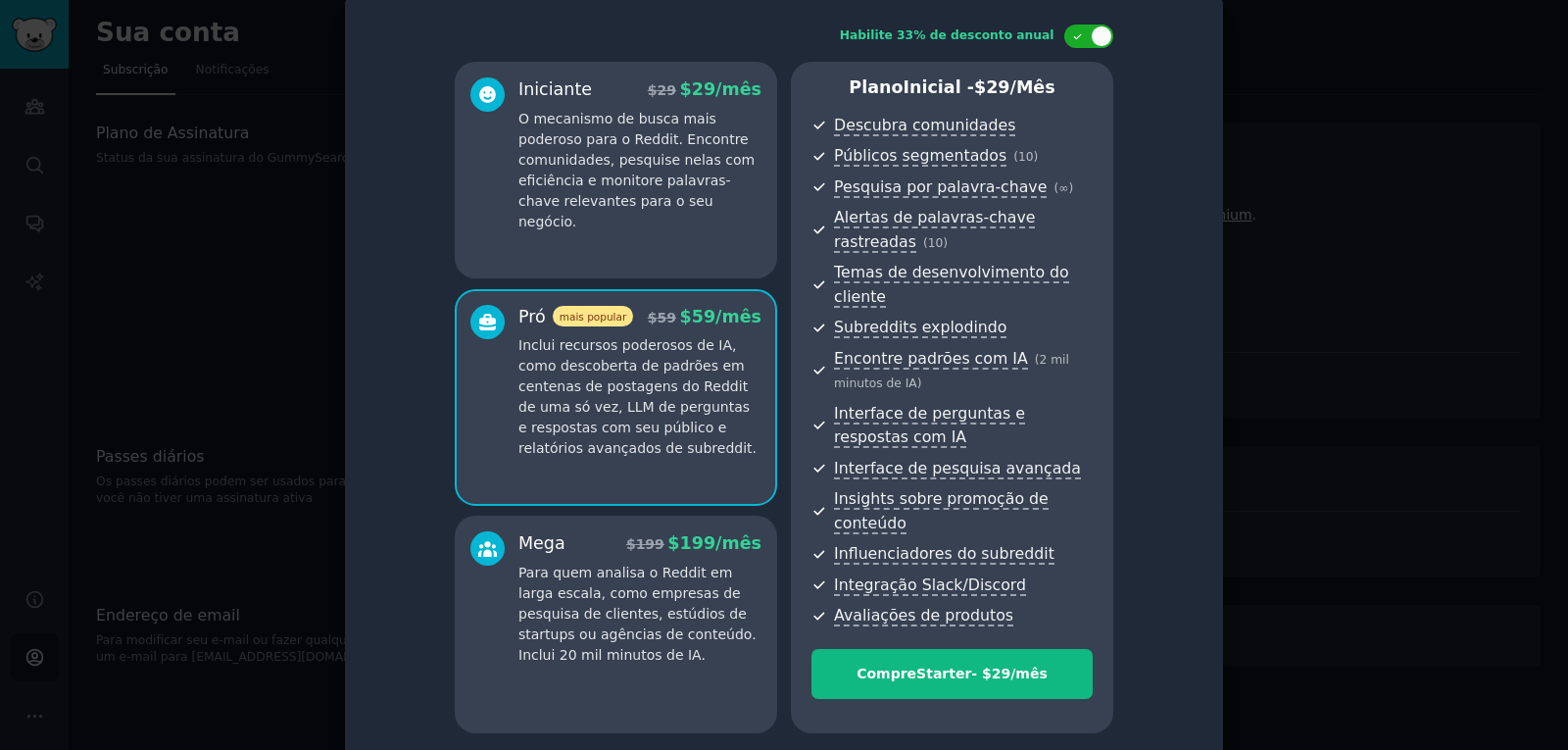
click at [654, 184] on font "O mecanismo de busca mais poderoso para o Reddit. Encontre comunidades, pesquis…" at bounding box center [636, 169] width 237 height 118
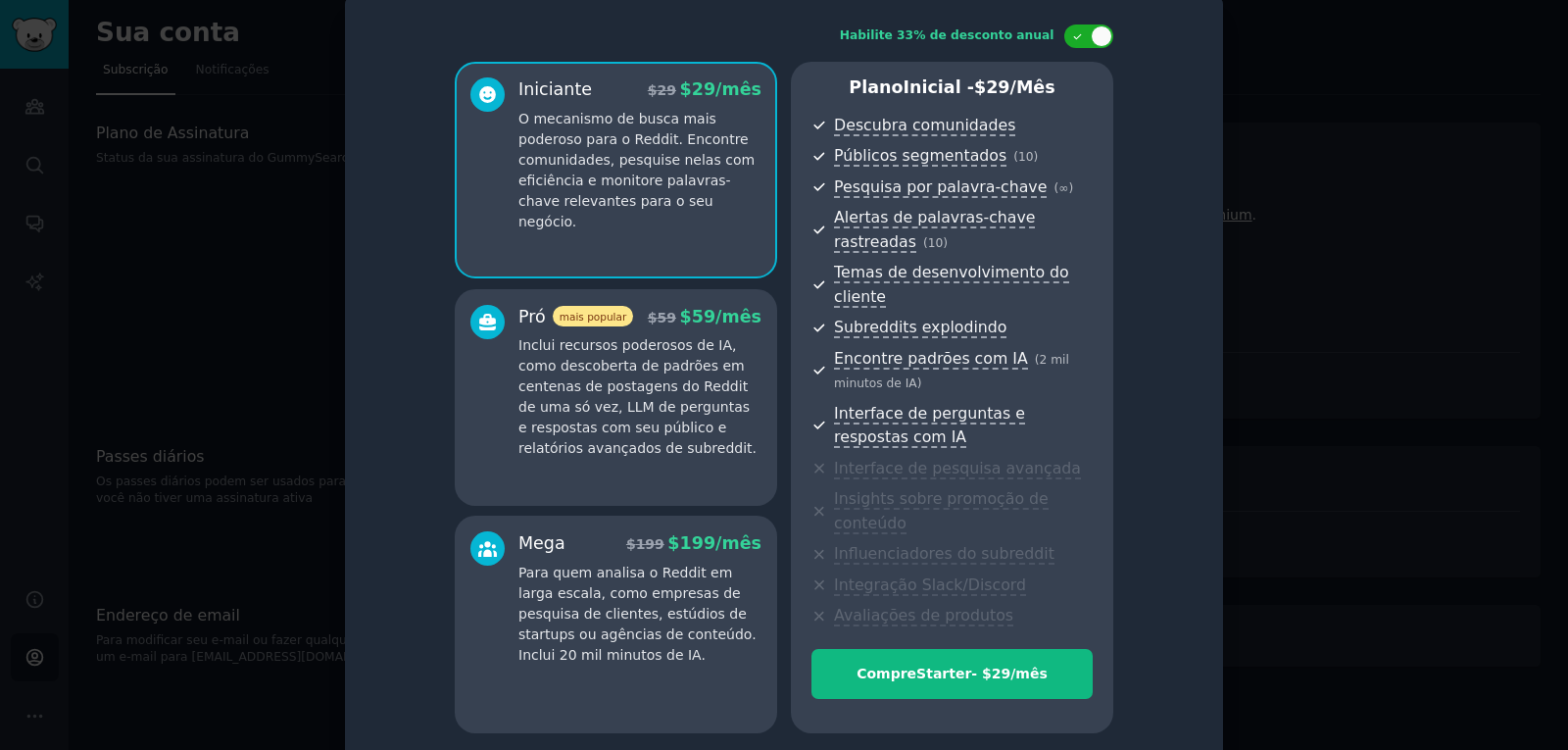
click at [662, 358] on font "Inclui recursos poderosos de IA, como descoberta de padrões em centenas de post…" at bounding box center [637, 396] width 239 height 118
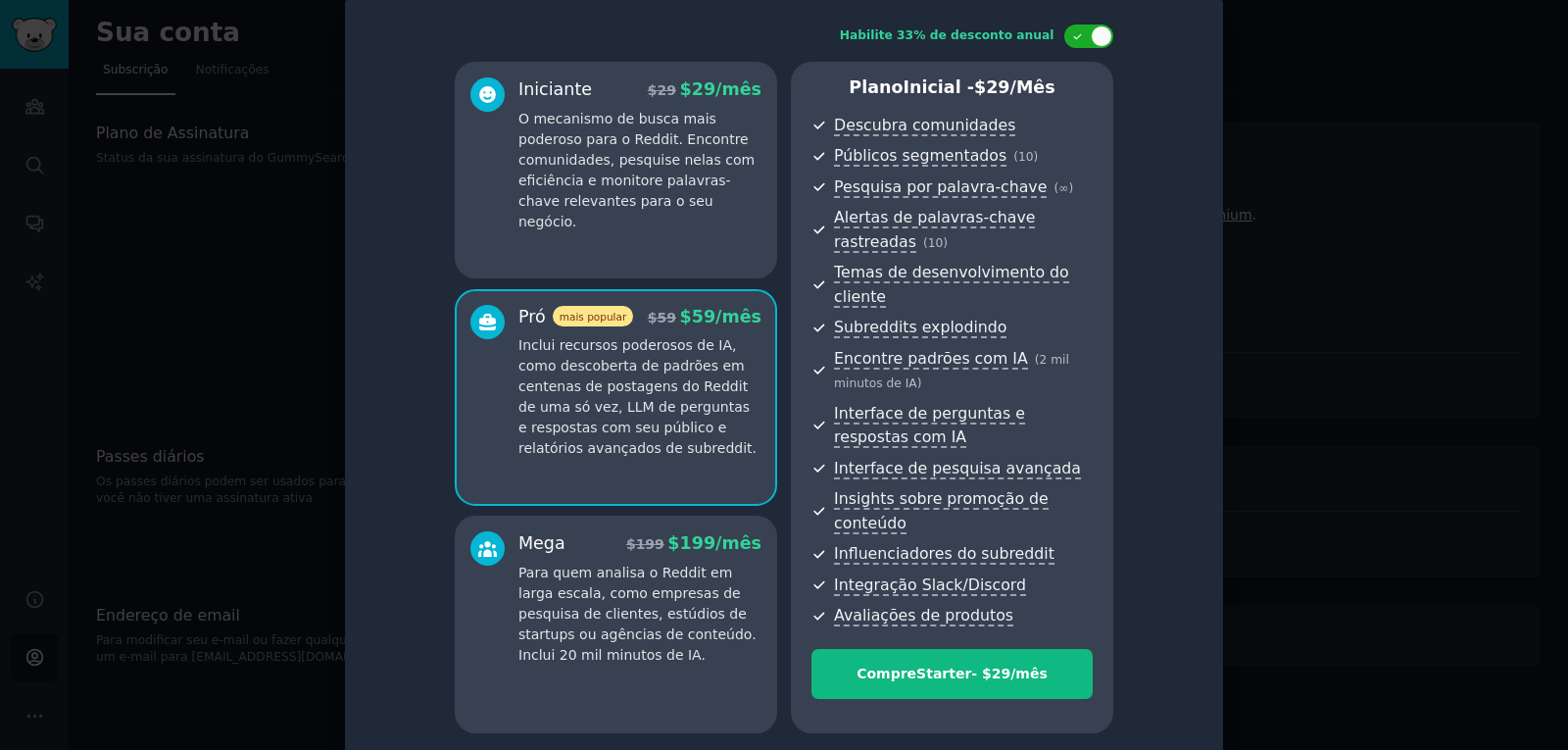
click at [659, 167] on font "O mecanismo de busca mais poderoso para o Reddit. Encontre comunidades, pesquis…" at bounding box center [636, 169] width 237 height 118
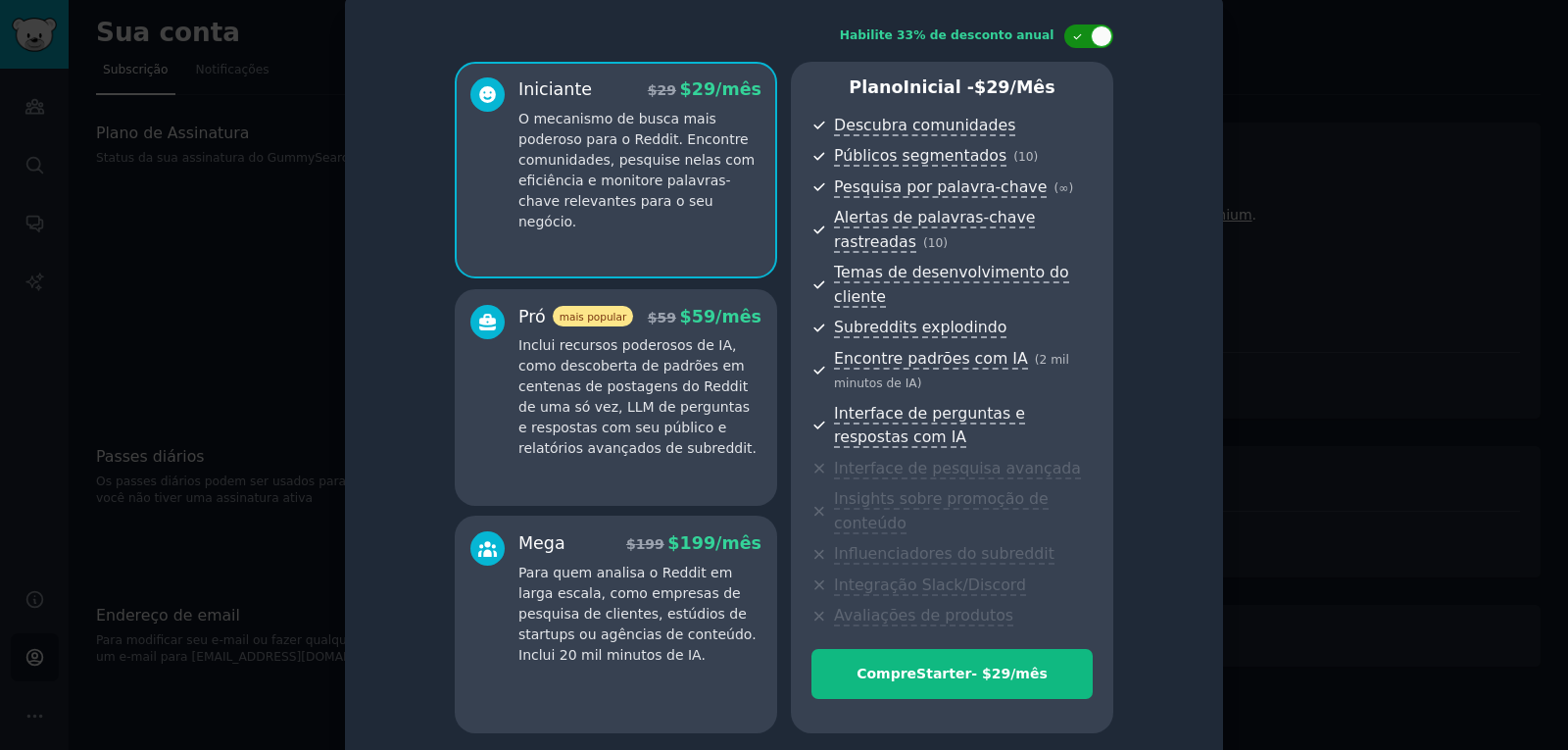
click at [1069, 36] on div at bounding box center [1089, 37] width 49 height 24
click at [1097, 39] on div at bounding box center [1099, 37] width 10 height 10
click at [1073, 31] on div at bounding box center [1089, 37] width 49 height 24
click at [1090, 40] on div at bounding box center [1089, 37] width 49 height 24
click at [1066, 35] on div at bounding box center [1089, 37] width 49 height 24
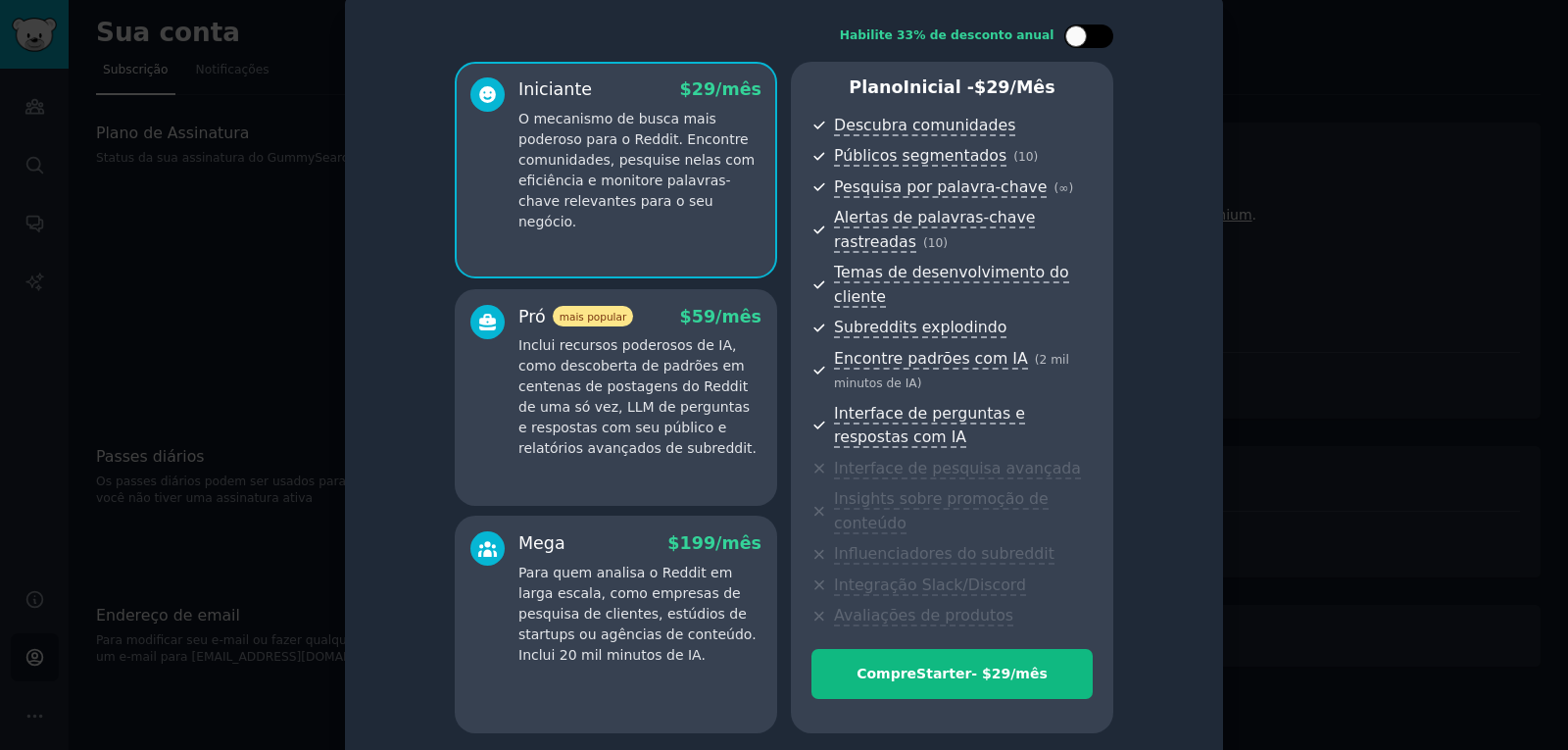
click at [1097, 41] on div at bounding box center [1089, 37] width 49 height 24
click at [1067, 37] on div at bounding box center [1089, 37] width 49 height 24
click at [1098, 35] on div at bounding box center [1099, 37] width 10 height 10
checkbox input "true"
click at [585, 168] on font "O mecanismo de busca mais poderoso para o Reddit. Encontre comunidades, pesquis…" at bounding box center [636, 169] width 237 height 118
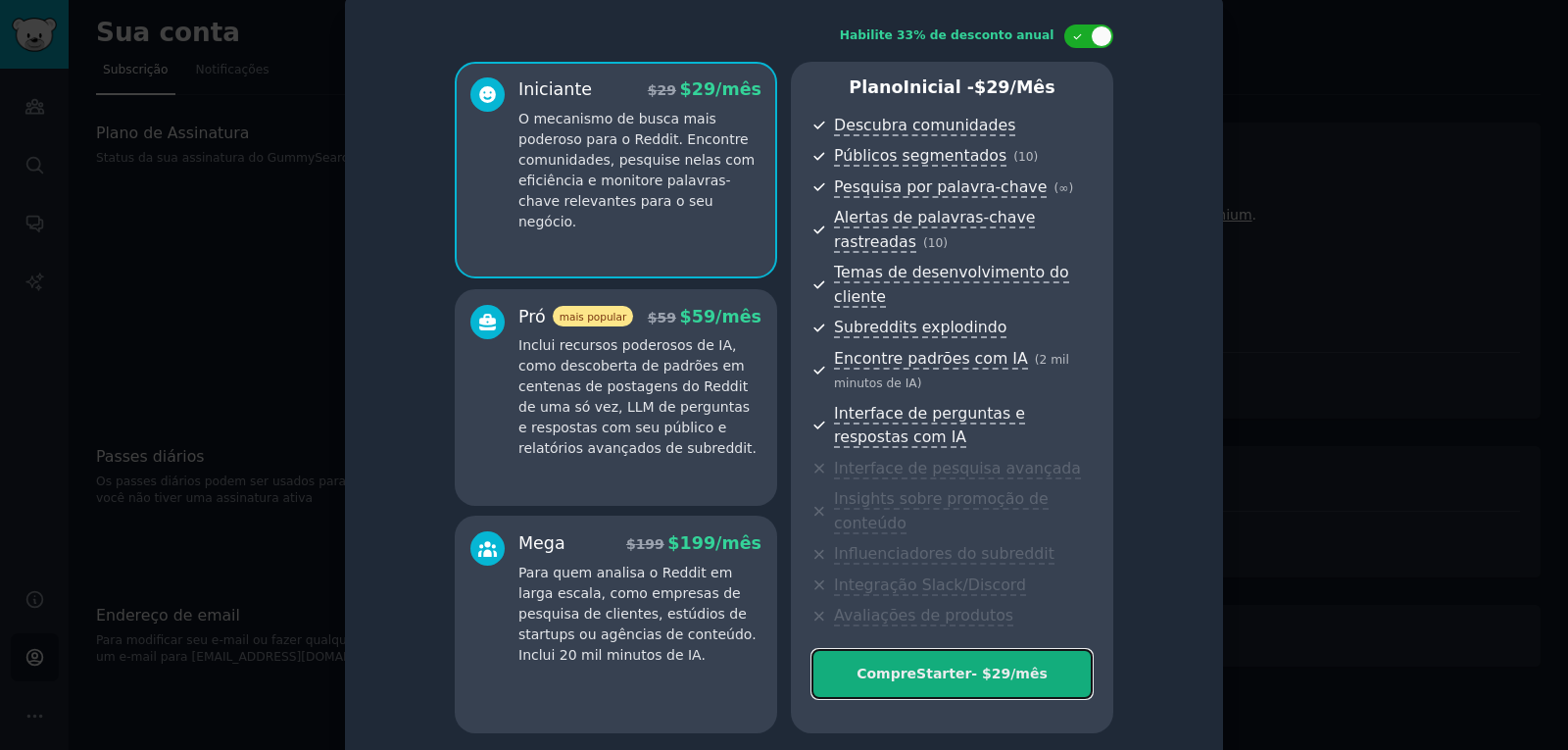
click at [1003, 665] on font "29" at bounding box center [1001, 673] width 19 height 16
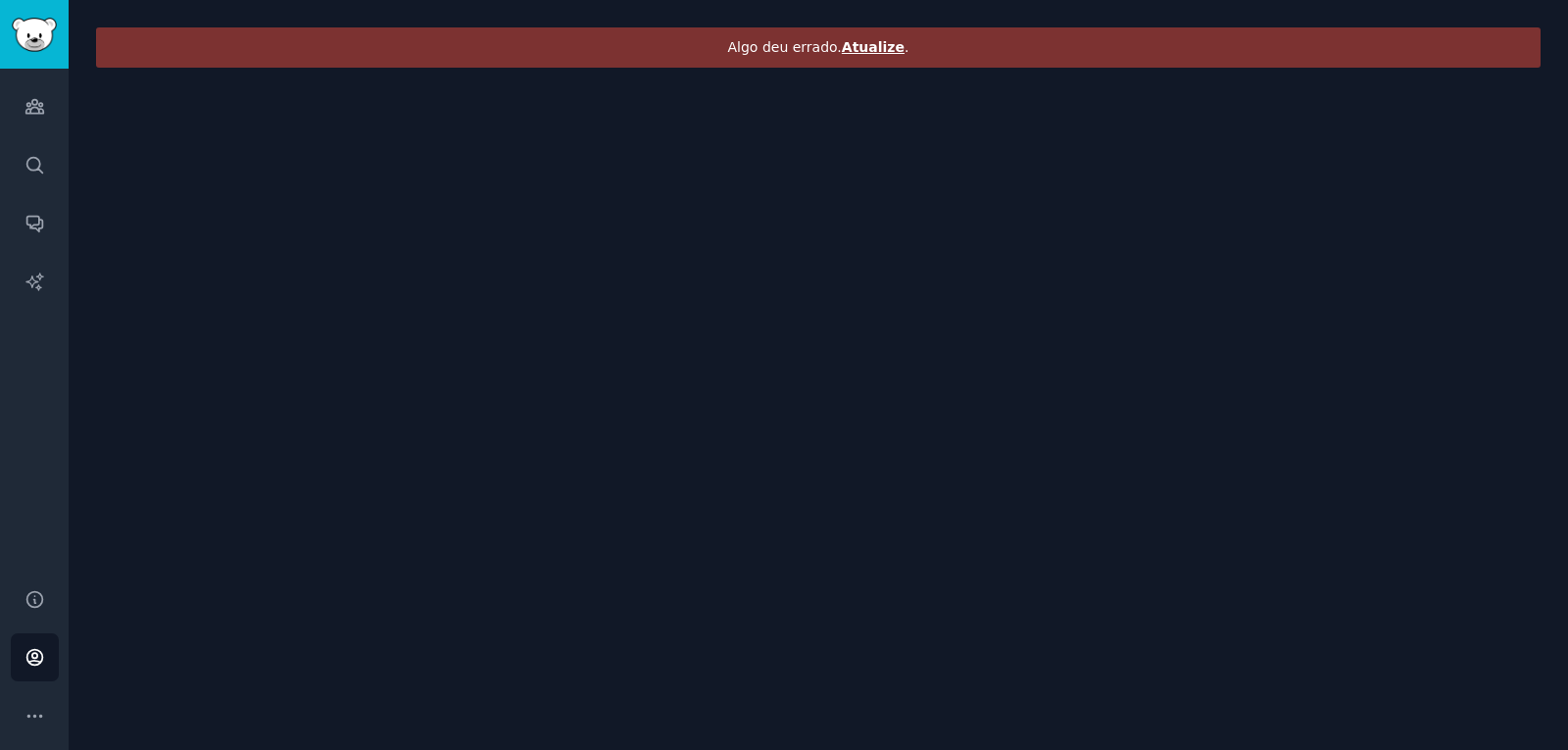
click at [887, 48] on font "Atualize" at bounding box center [873, 47] width 63 height 16
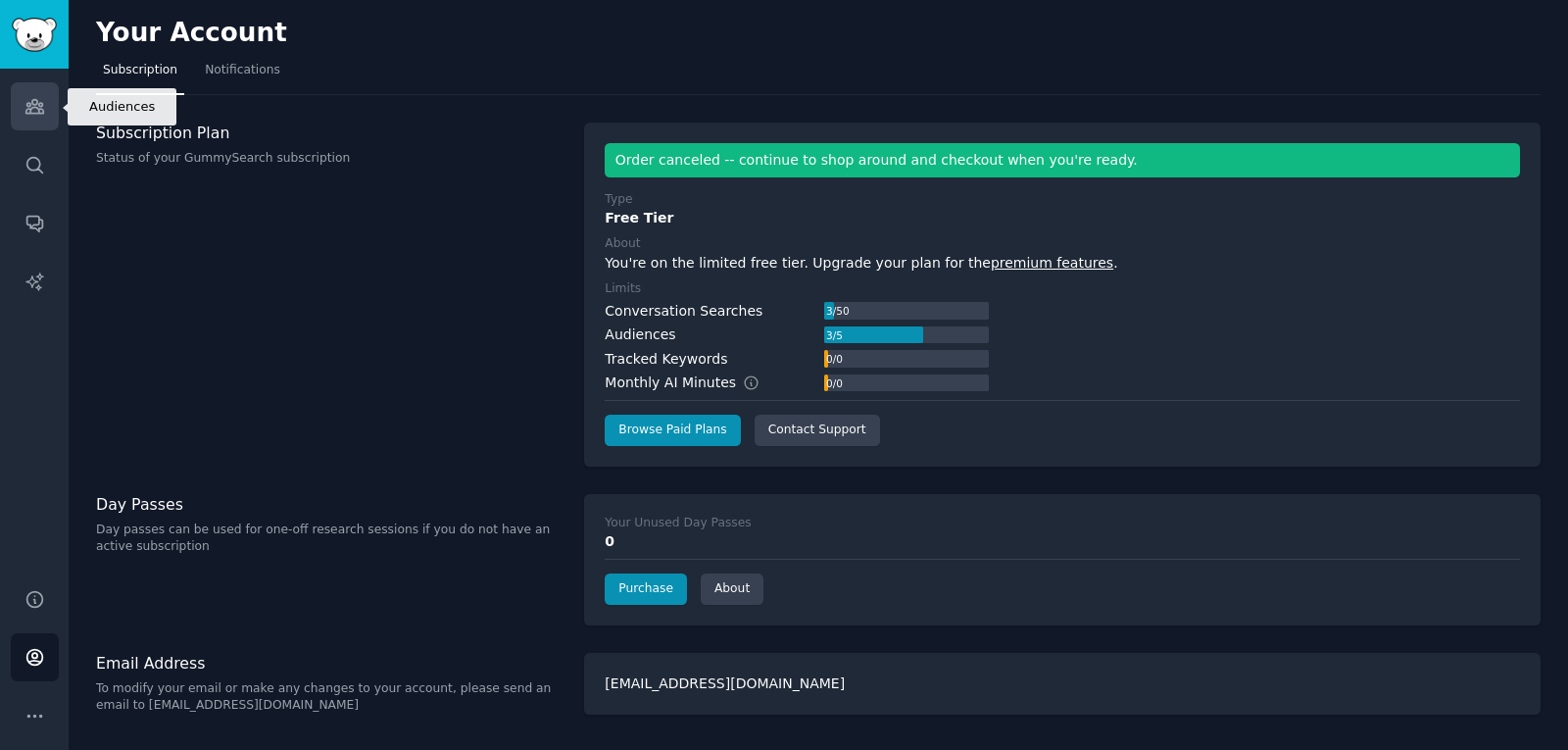
click at [39, 100] on icon "Sidebar" at bounding box center [35, 106] width 21 height 21
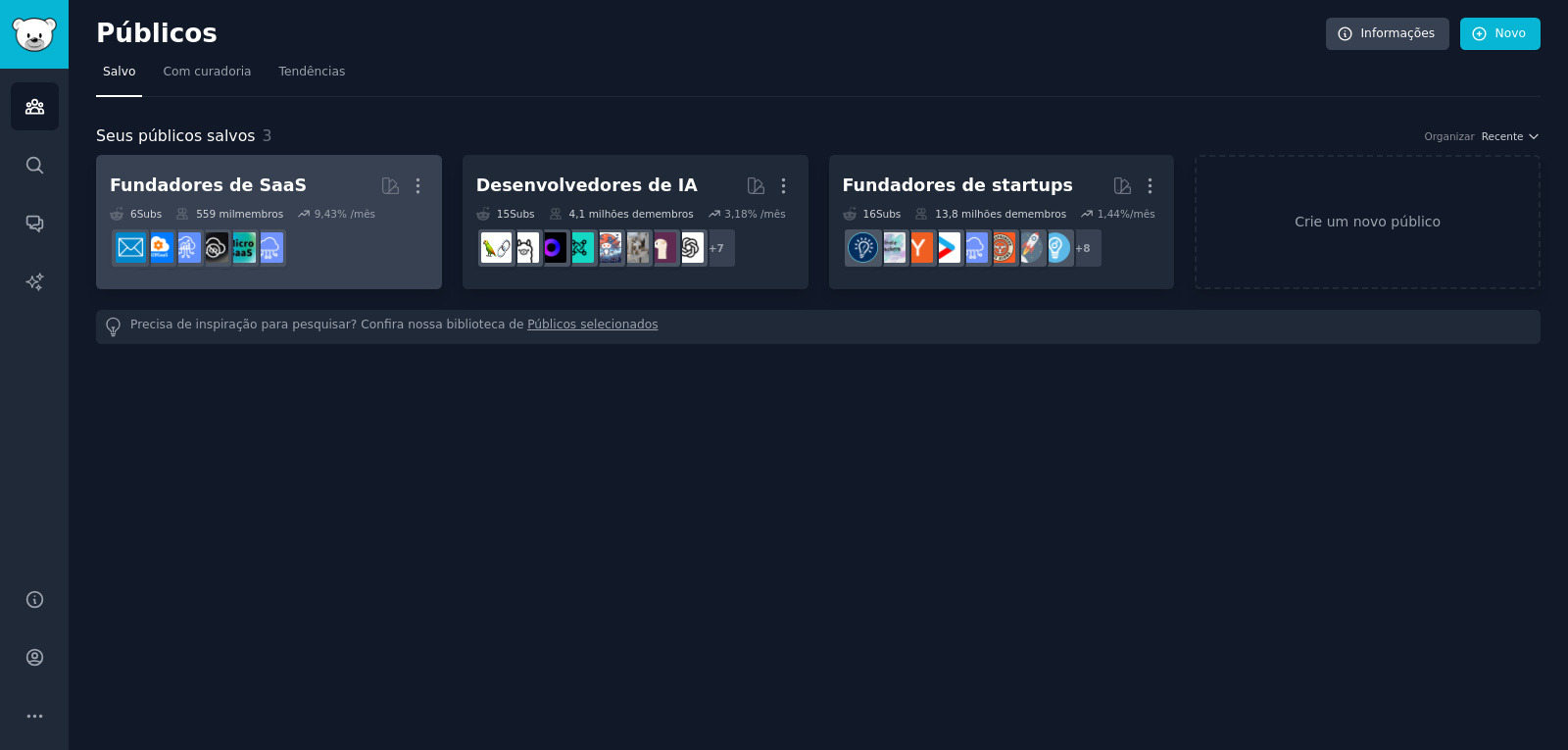
click at [312, 182] on h2 "Fundadores de SaaS Mais" at bounding box center [268, 186] width 318 height 35
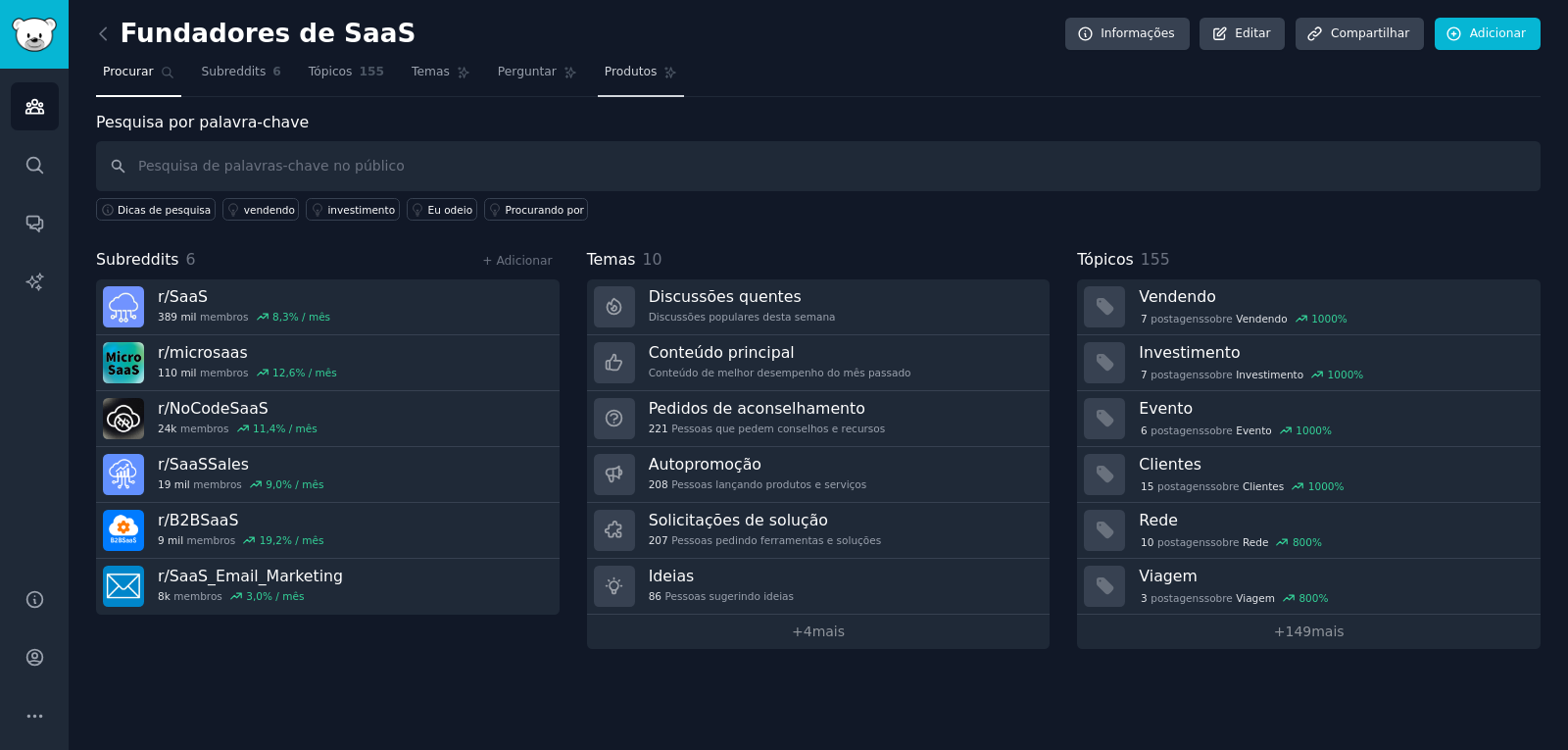
click at [620, 77] on font "Produtos" at bounding box center [630, 72] width 53 height 14
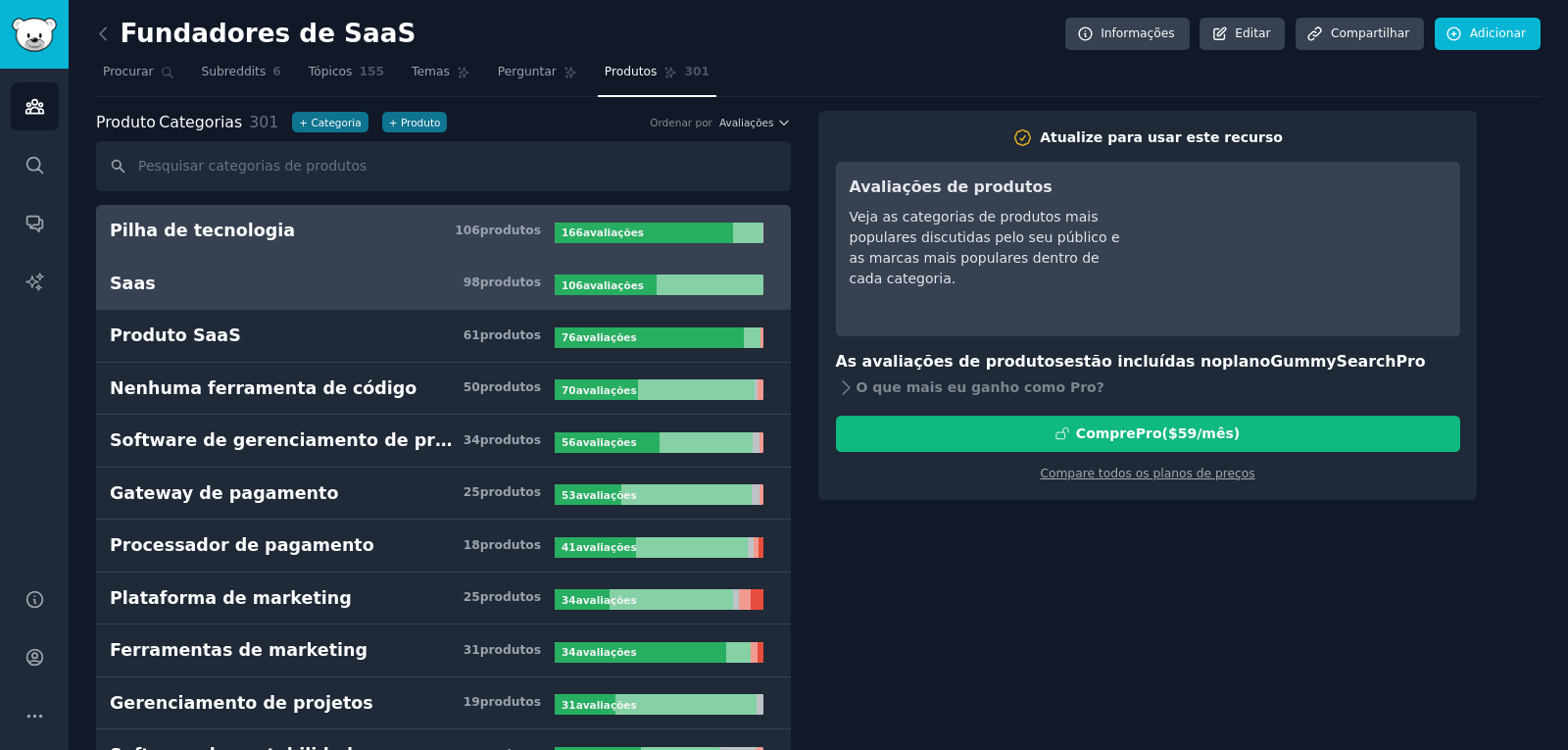
click at [222, 291] on h3 "Saas 98 produtos ​" at bounding box center [332, 283] width 445 height 25
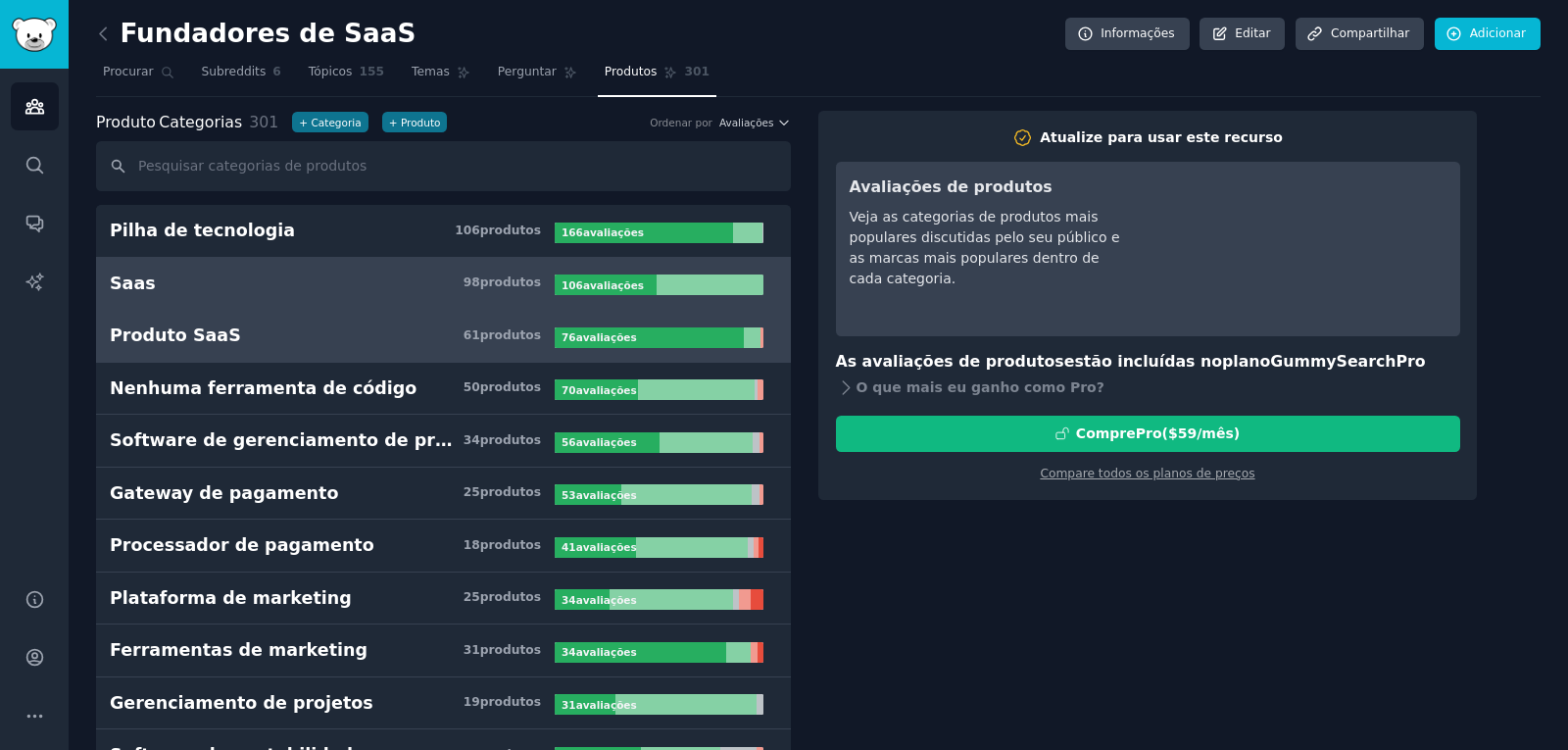
scroll to position [196, 0]
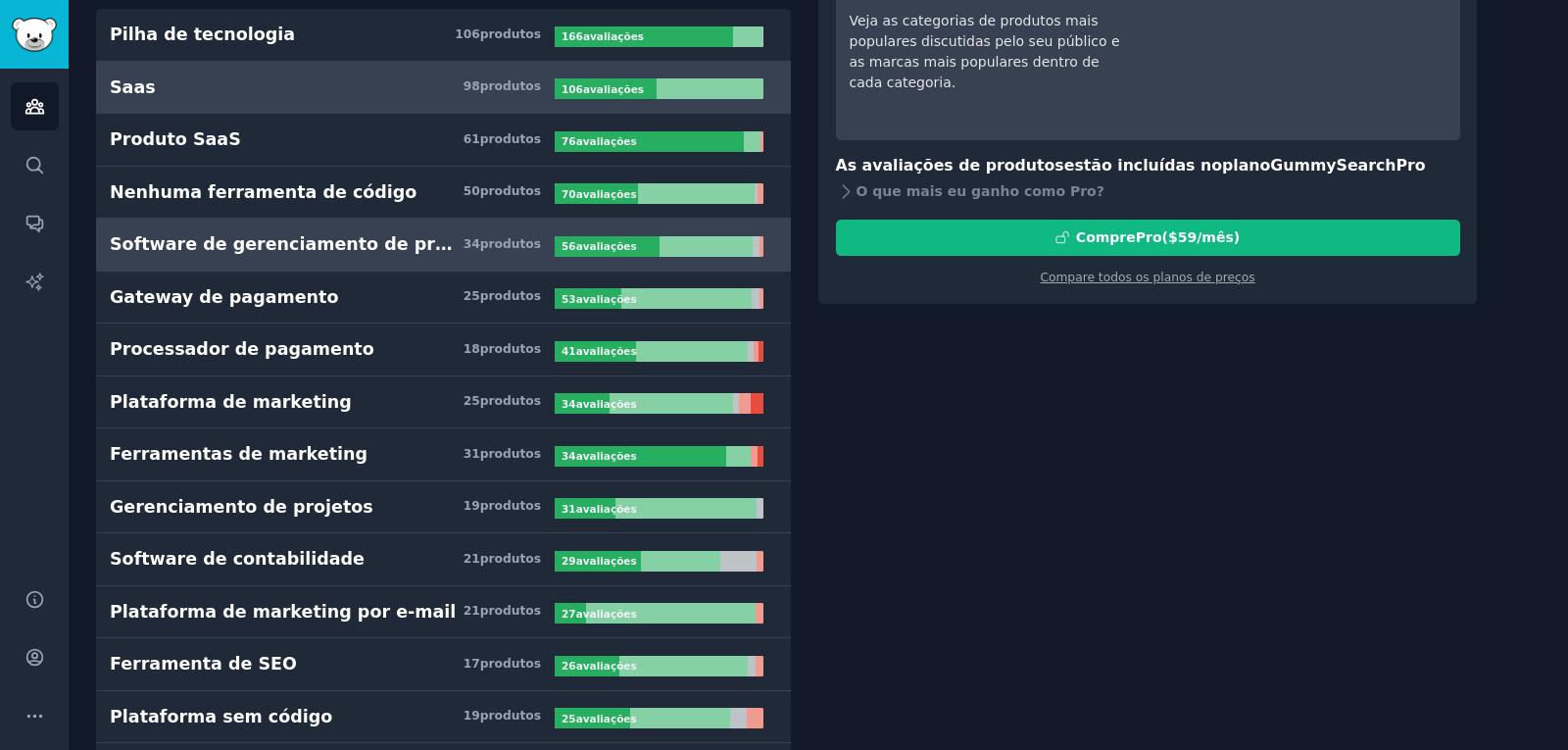
click at [224, 301] on font "Gateway de pagamento" at bounding box center [224, 297] width 229 height 20
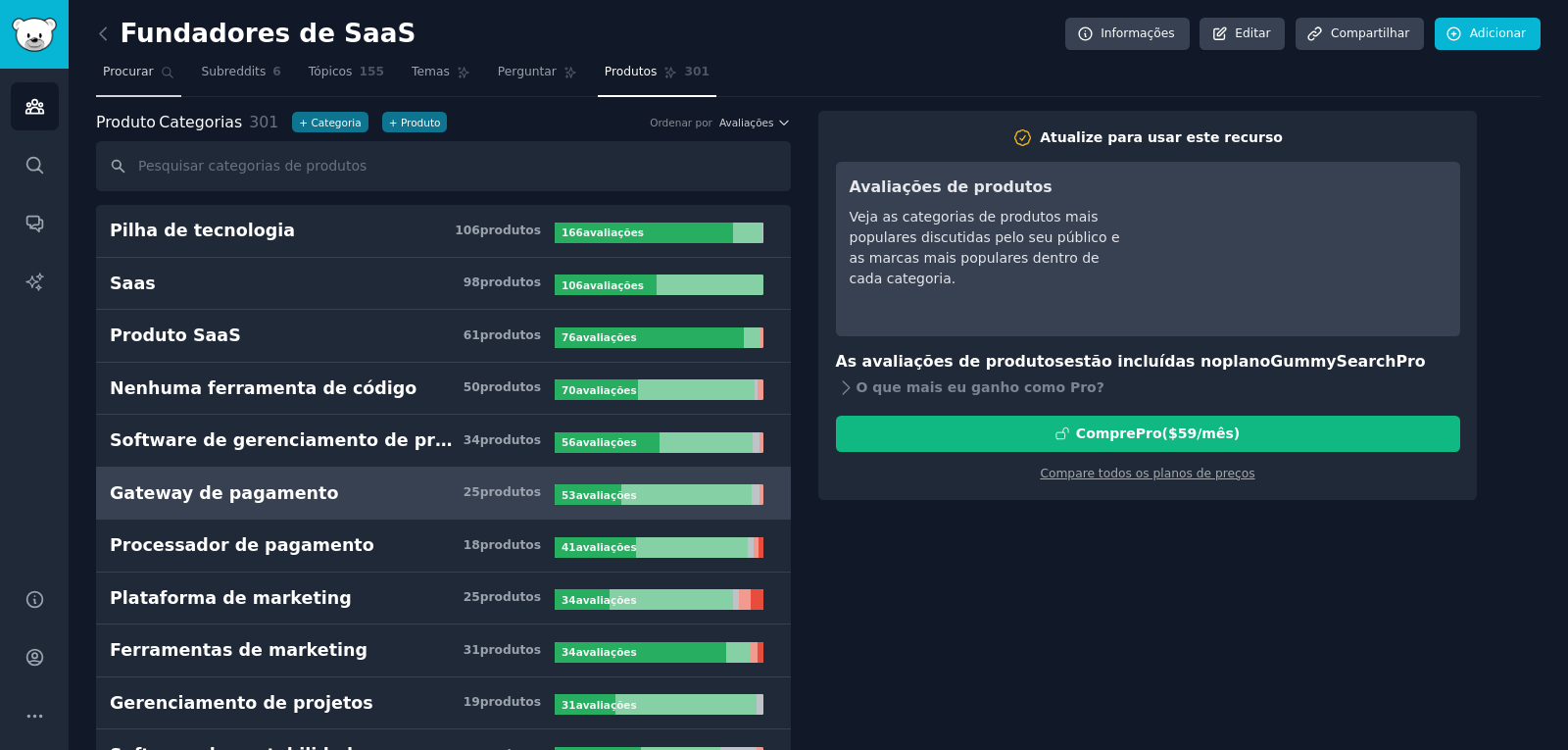
click at [135, 75] on font "Procurar" at bounding box center [128, 72] width 51 height 14
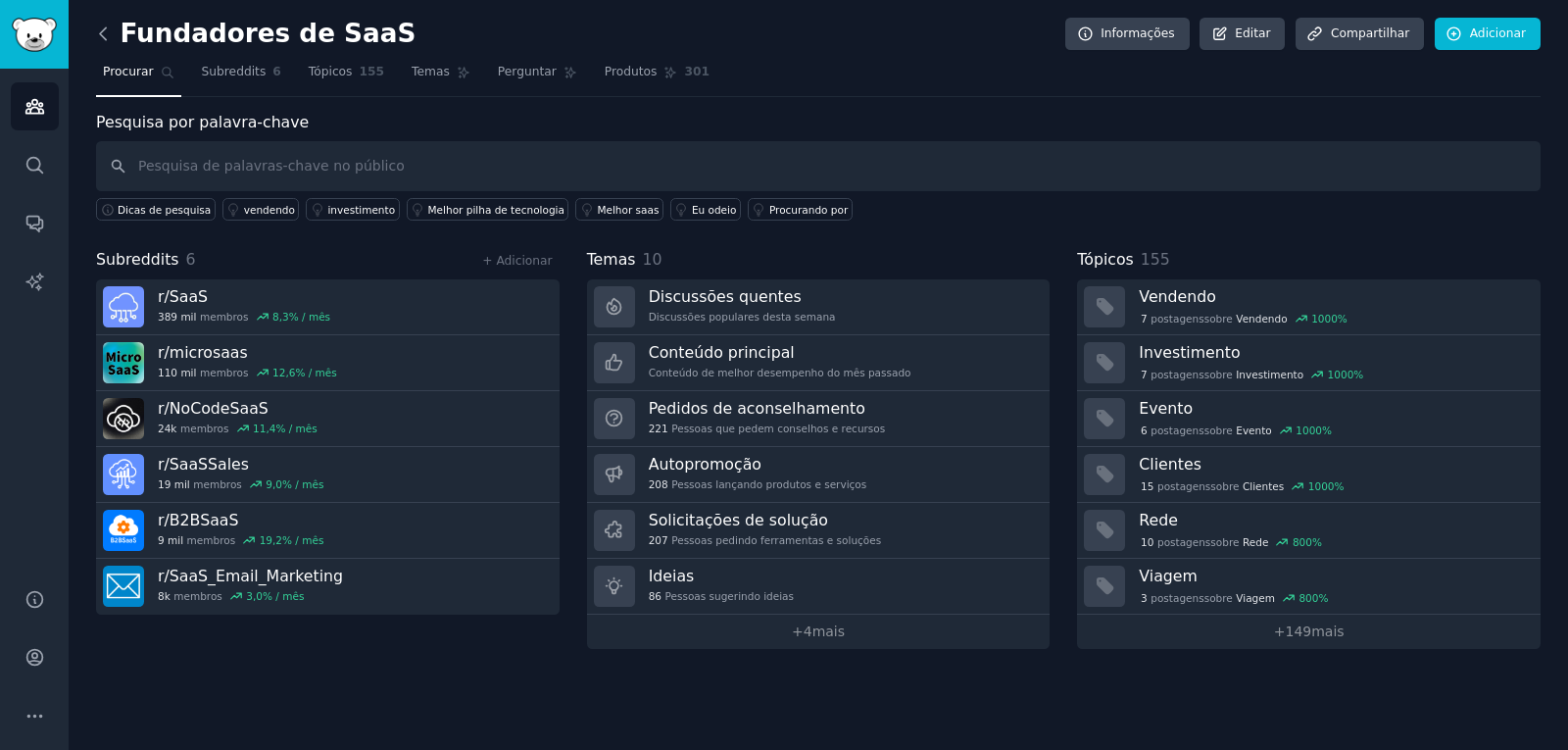
click at [108, 38] on icon at bounding box center [103, 34] width 21 height 21
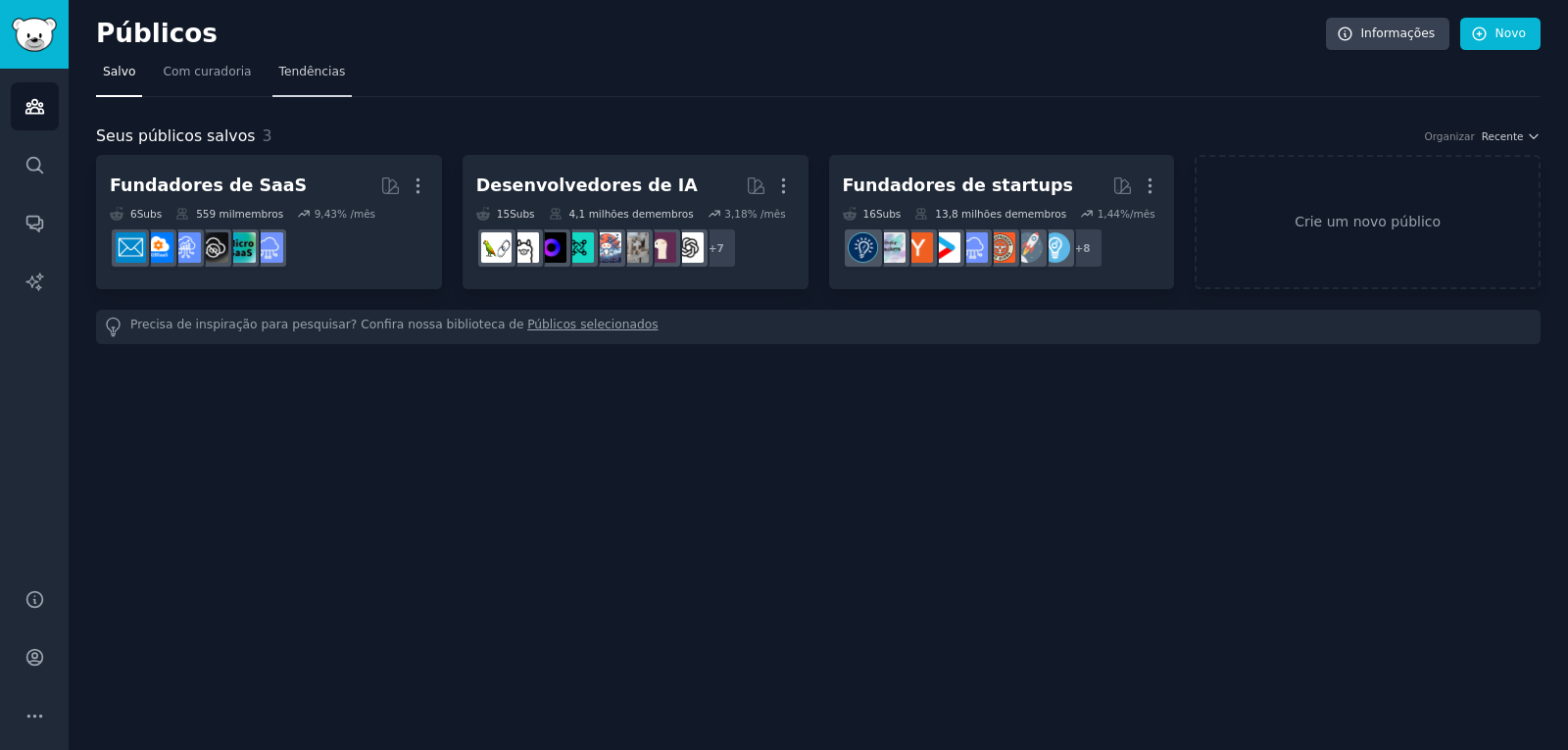
click at [287, 72] on font "Tendências" at bounding box center [312, 72] width 67 height 14
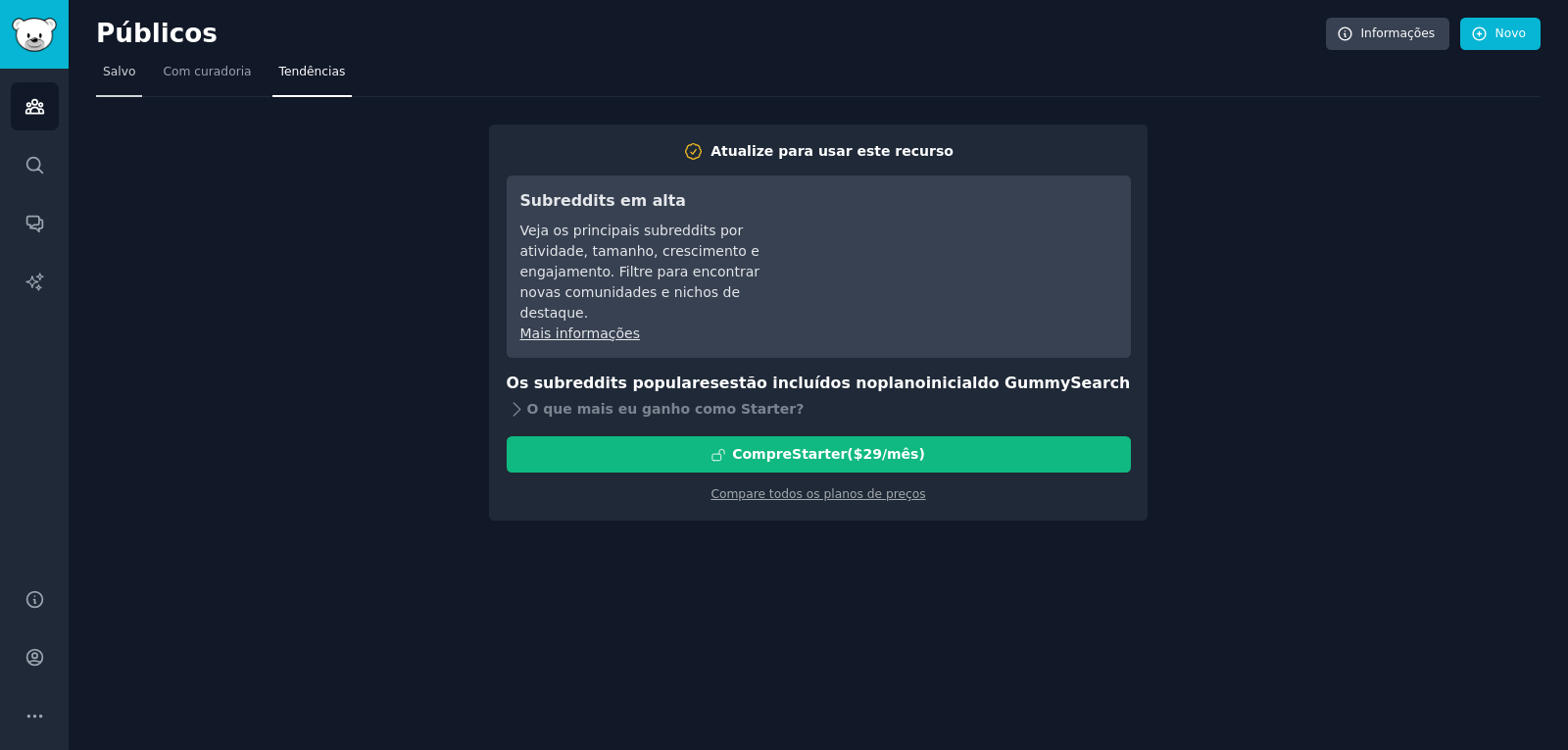
click at [126, 75] on font "Salvo" at bounding box center [119, 72] width 33 height 14
